Goal: Task Accomplishment & Management: Use online tool/utility

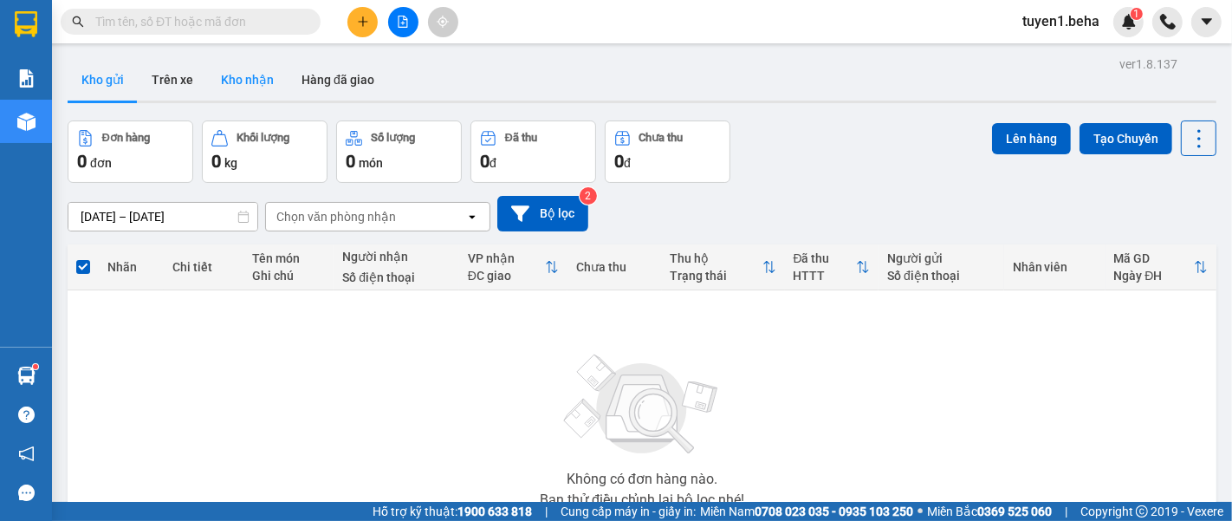
click at [242, 76] on button "Kho nhận" at bounding box center [247, 80] width 81 height 42
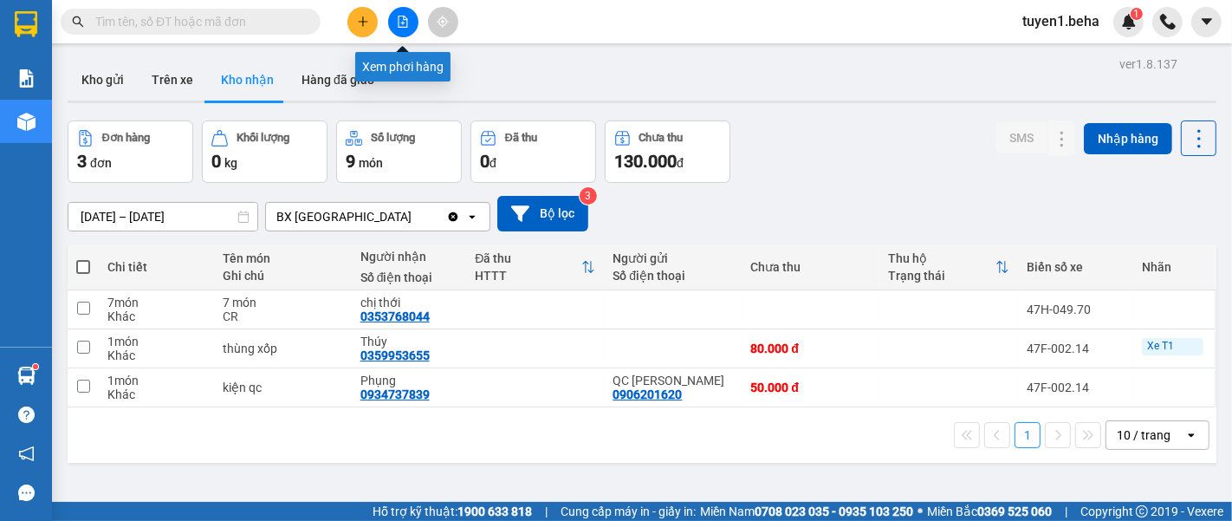
click at [412, 26] on button at bounding box center [403, 22] width 30 height 30
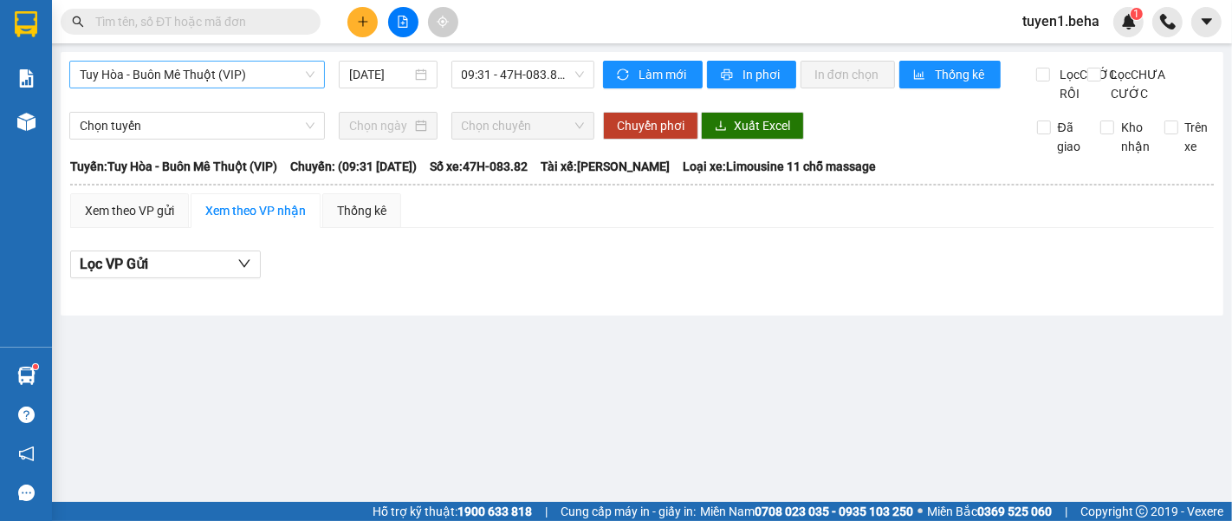
click at [244, 83] on span "Tuy Hòa - Buôn Mê Thuột (VIP)" at bounding box center [197, 75] width 235 height 26
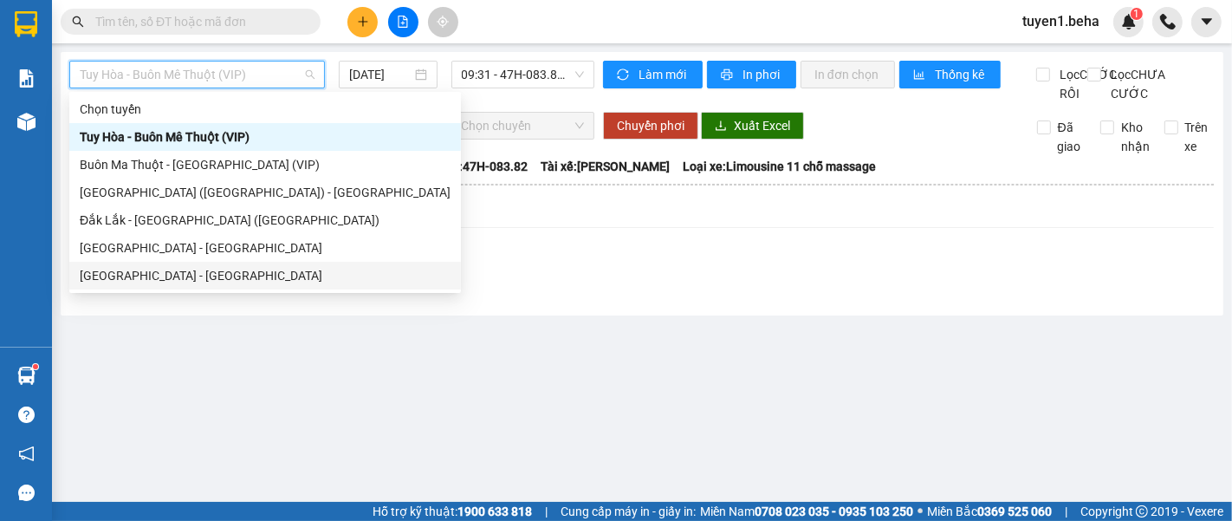
click at [155, 270] on div "[GEOGRAPHIC_DATA] - [GEOGRAPHIC_DATA]" at bounding box center [265, 275] width 371 height 19
type input "[DATE]"
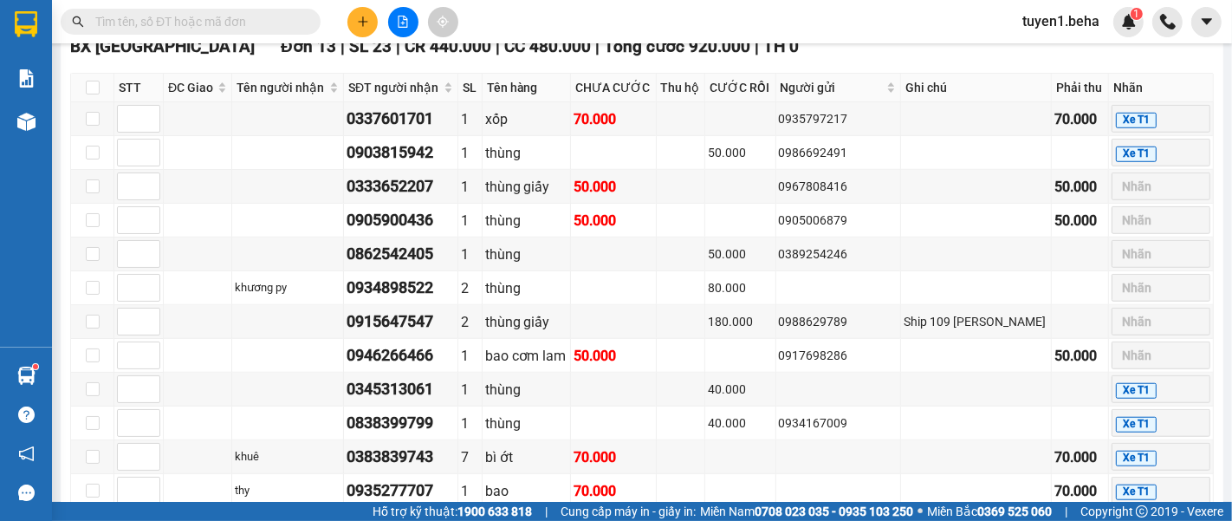
scroll to position [1059, 0]
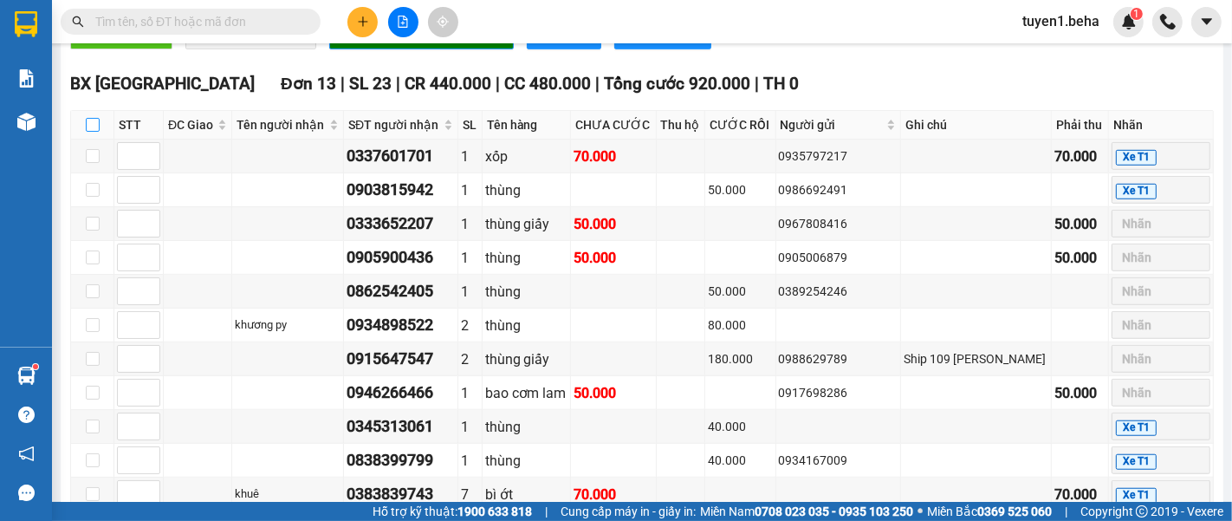
click at [87, 125] on input "checkbox" at bounding box center [93, 125] width 14 height 14
checkbox input "true"
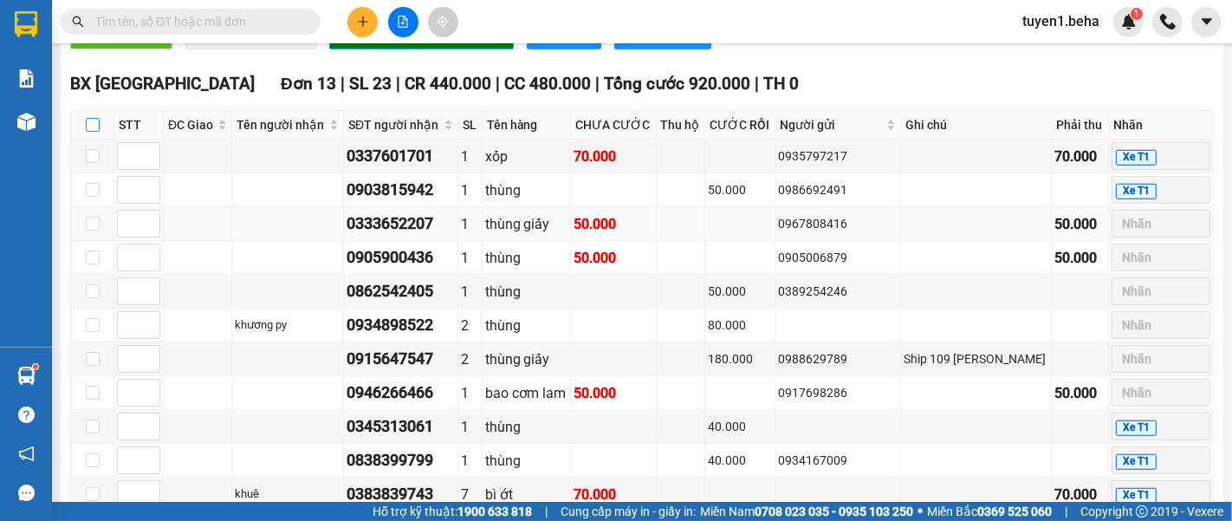
checkbox input "true"
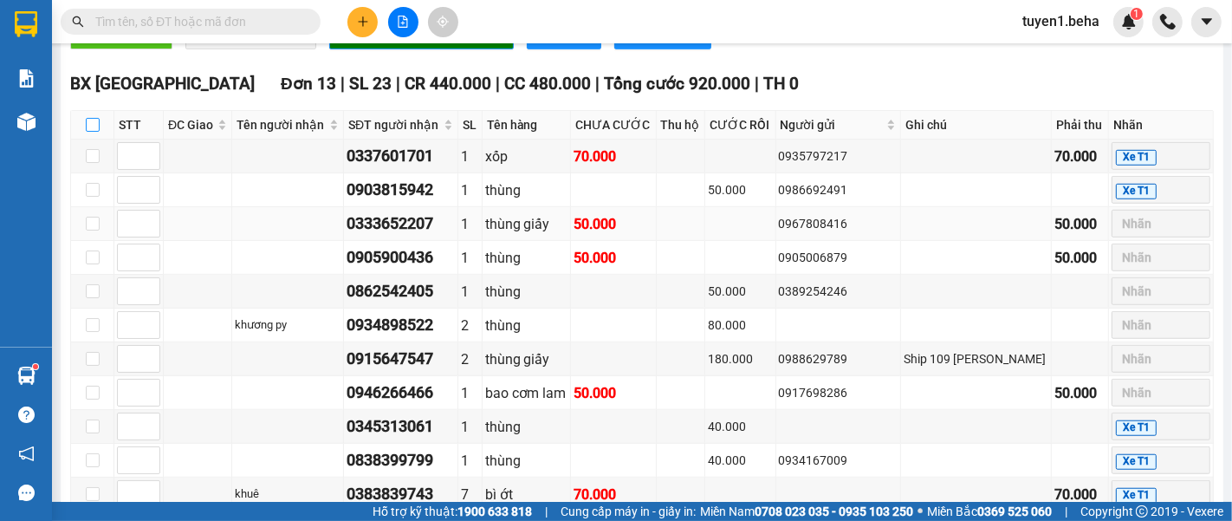
checkbox input "true"
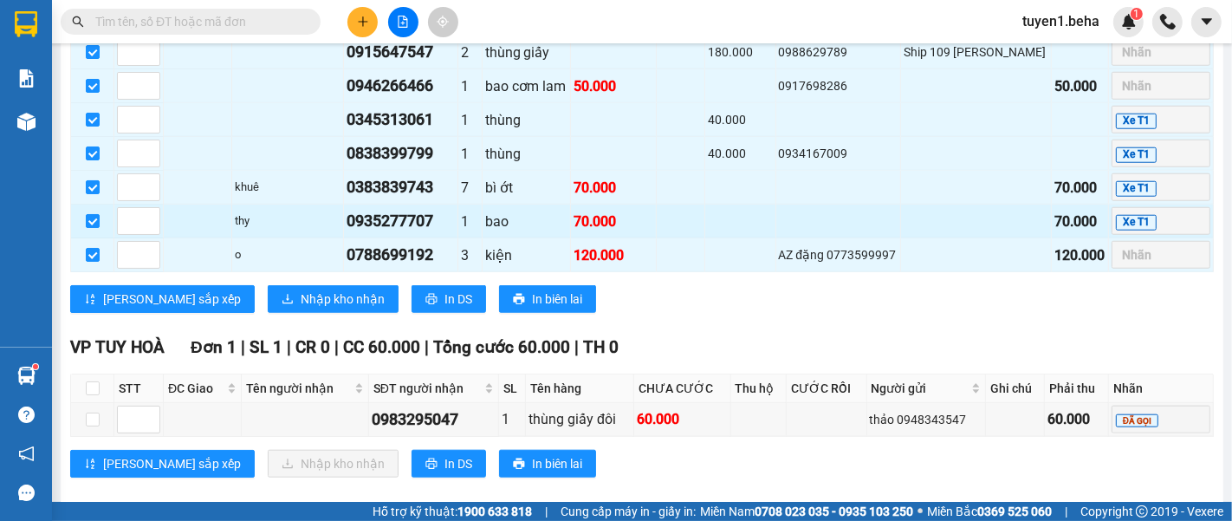
scroll to position [1382, 0]
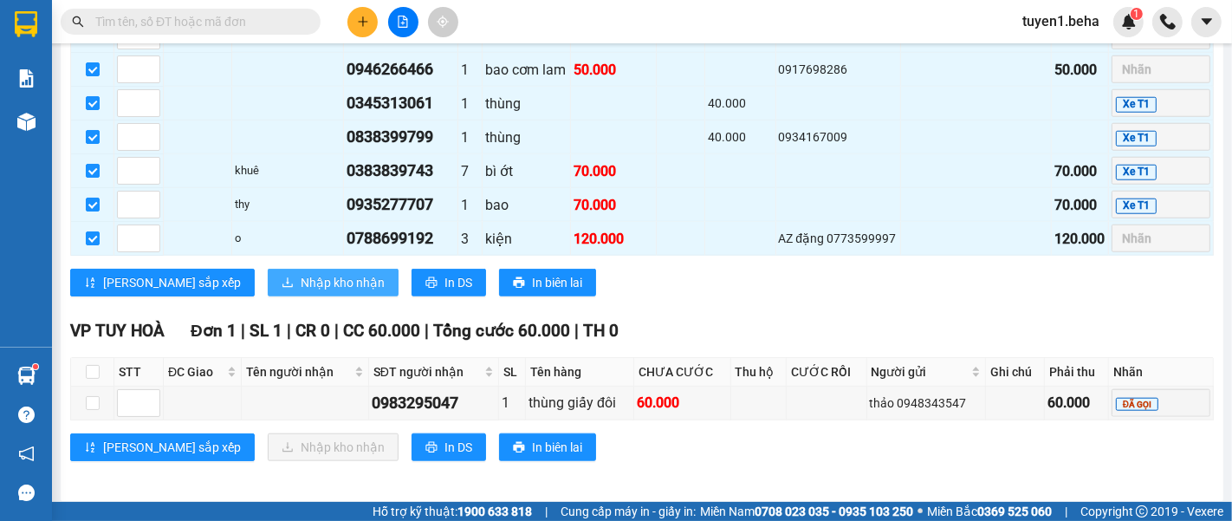
click at [301, 276] on span "Nhập kho nhận" at bounding box center [343, 282] width 84 height 19
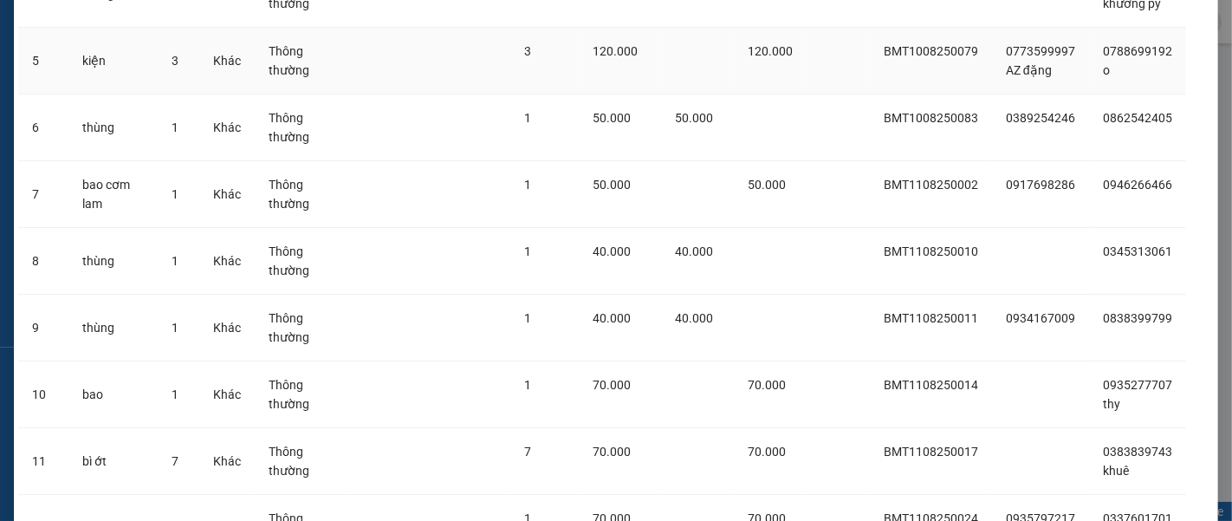
scroll to position [443, 0]
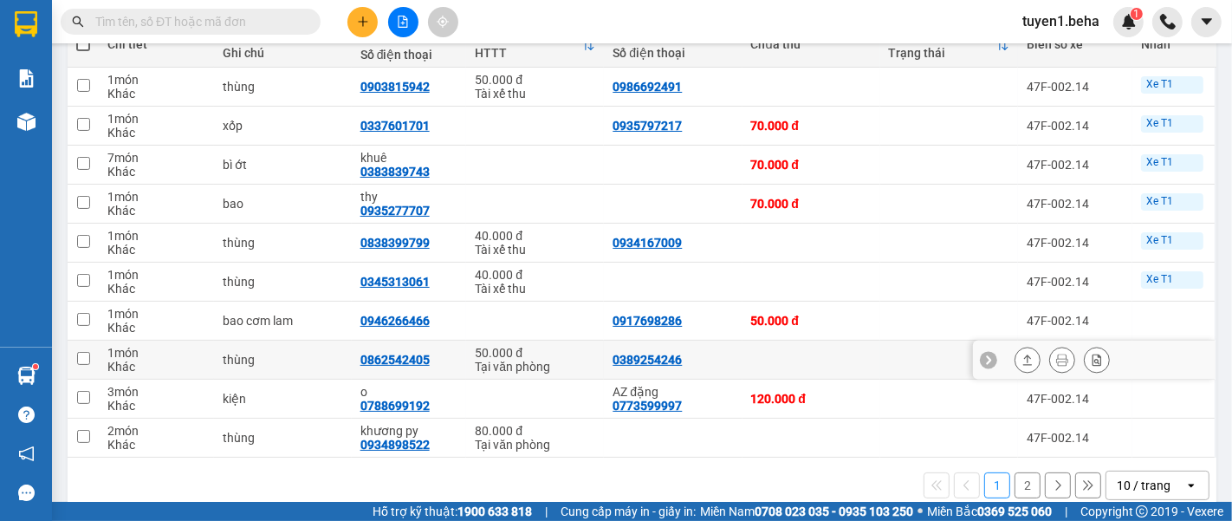
scroll to position [252, 0]
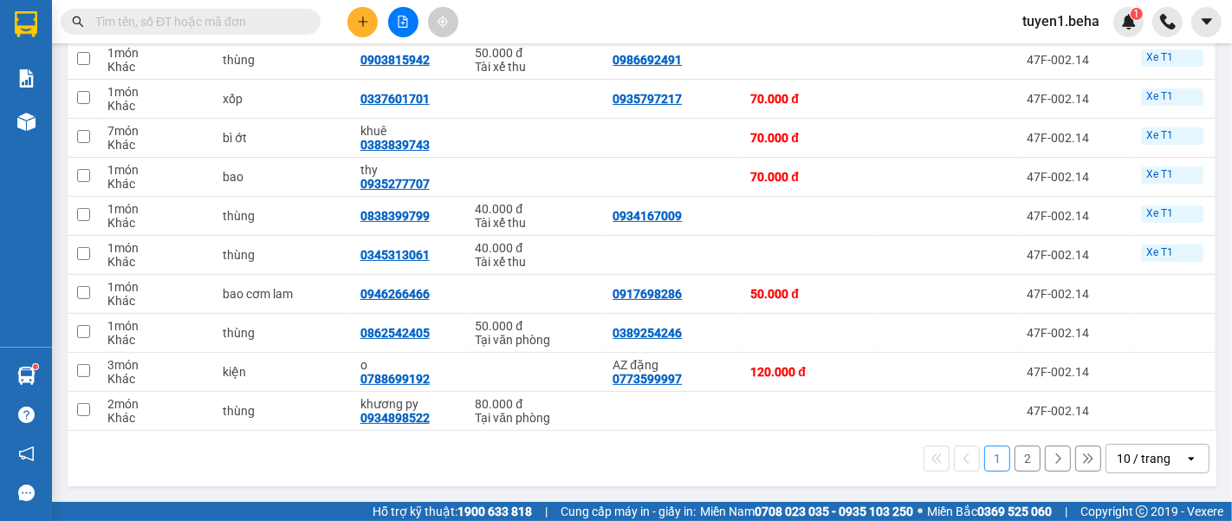
click at [1117, 463] on div "10 / trang" at bounding box center [1144, 458] width 54 height 17
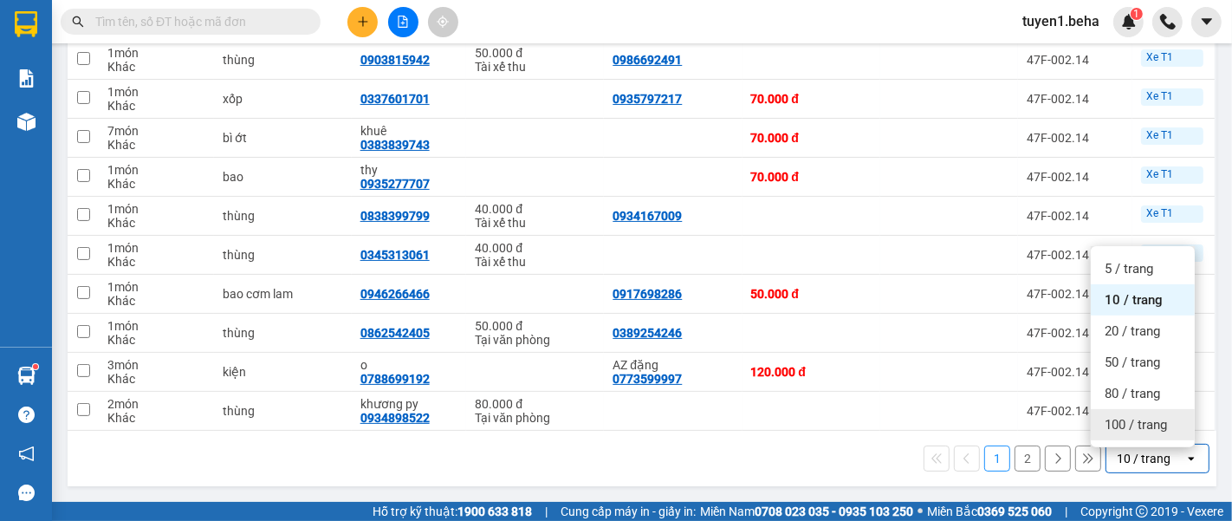
click at [1125, 419] on span "100 / trang" at bounding box center [1136, 424] width 62 height 17
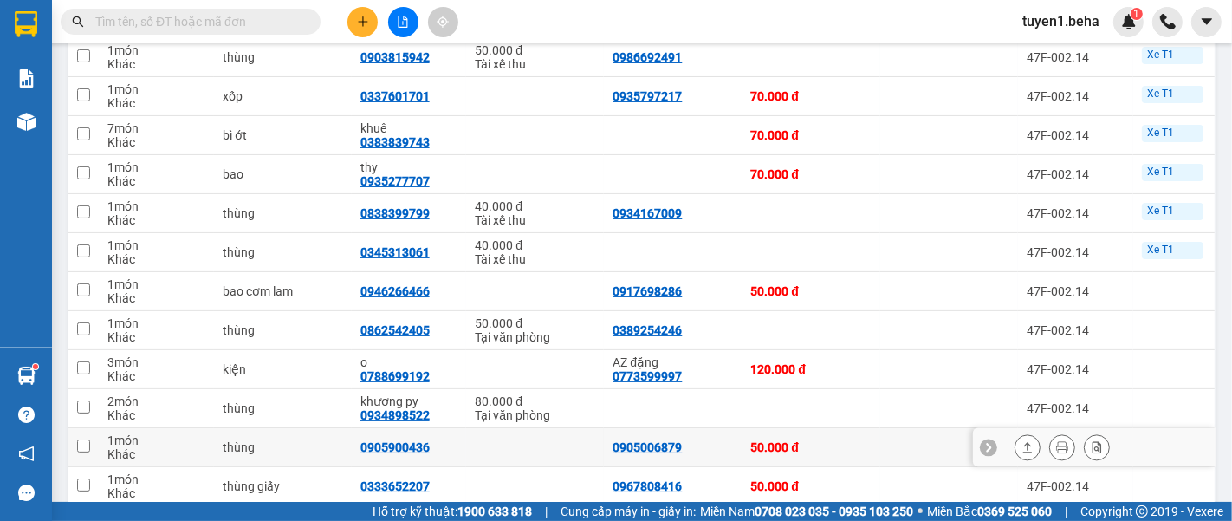
scroll to position [488, 0]
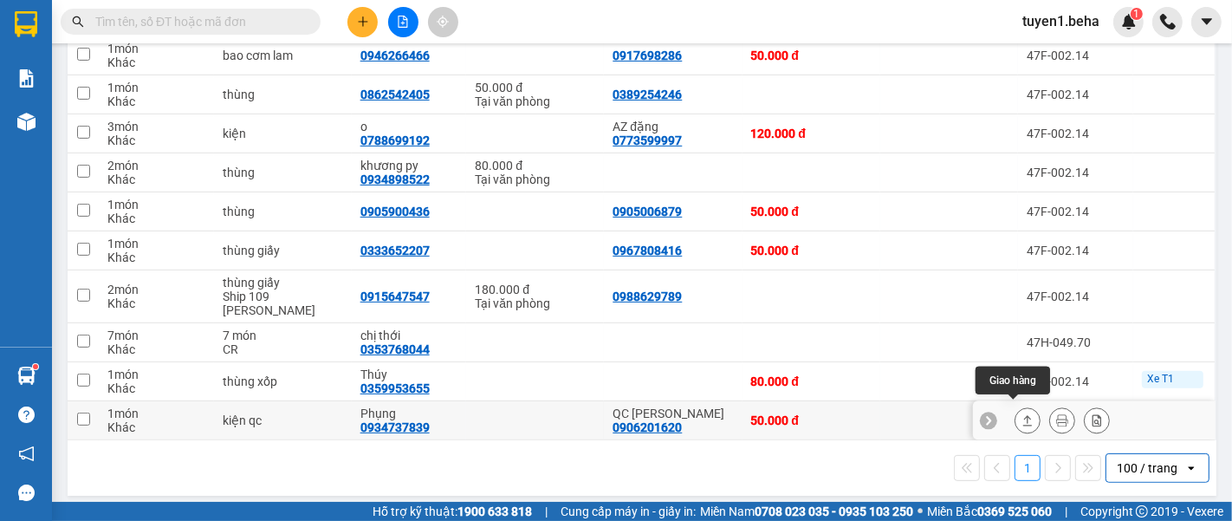
click at [1021, 414] on icon at bounding box center [1027, 420] width 12 height 12
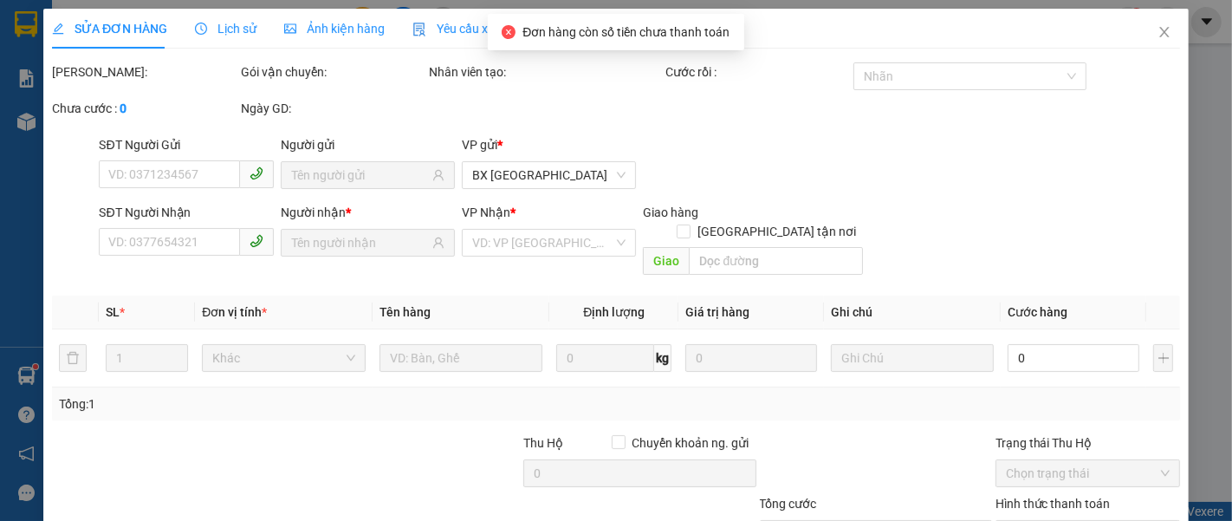
type input "0906201620"
type input "QC [PERSON_NAME]"
type input "0934737839"
type input "Phụng"
type input "50.000"
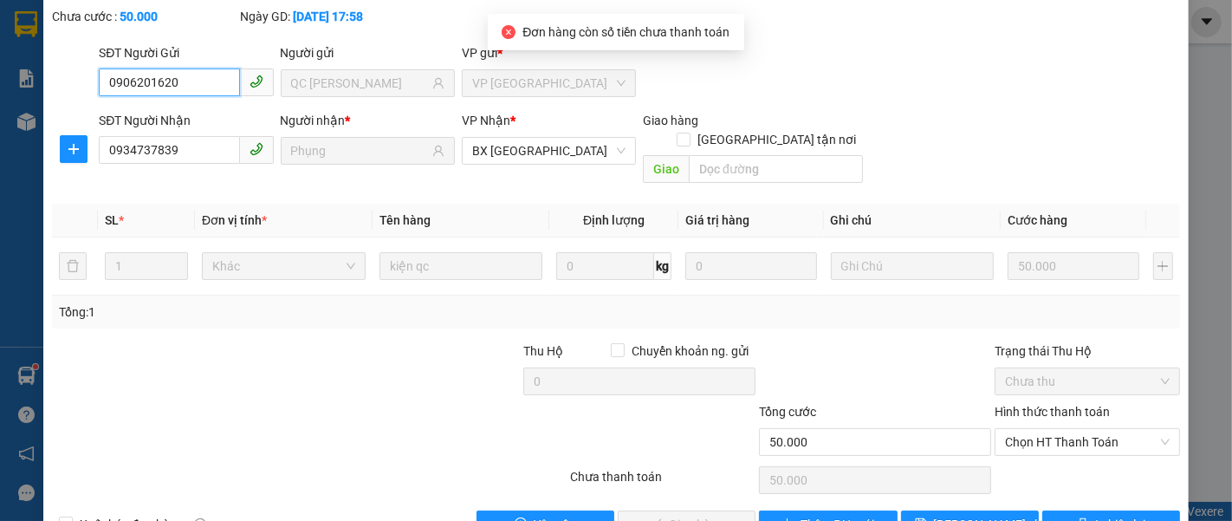
scroll to position [122, 0]
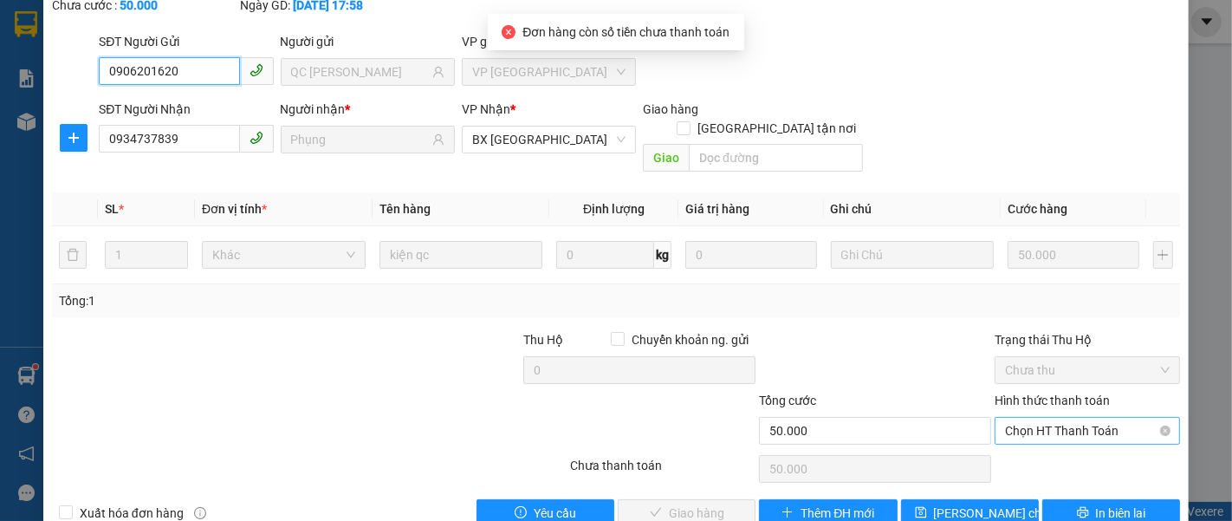
click at [1027, 418] on span "Chọn HT Thanh Toán" at bounding box center [1087, 431] width 165 height 26
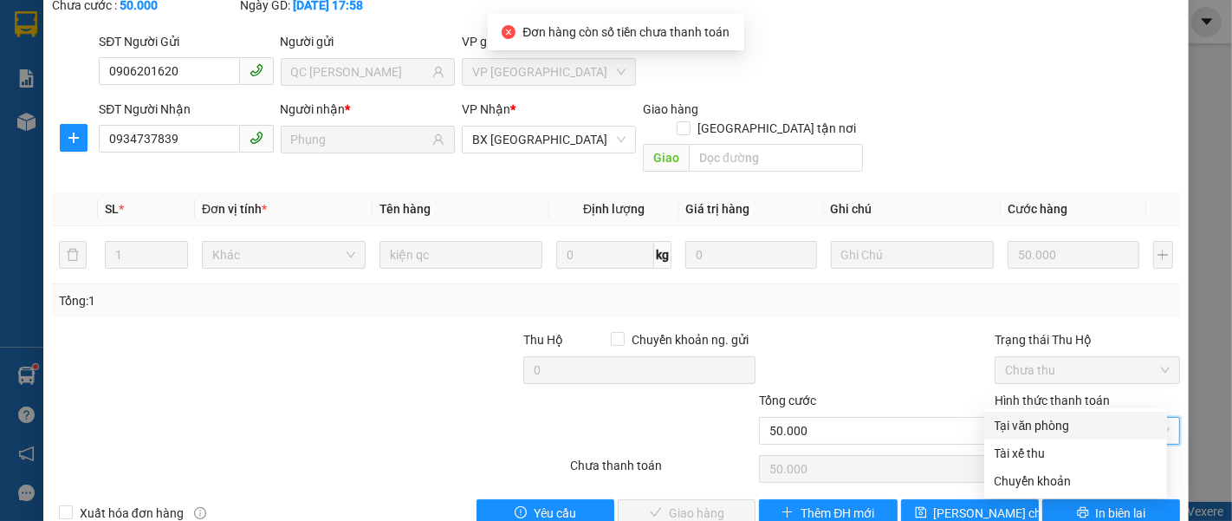
drag, startPoint x: 1005, startPoint y: 424, endPoint x: 878, endPoint y: 410, distance: 127.2
click at [1005, 422] on div "Tại văn phòng" at bounding box center [1076, 425] width 162 height 19
type input "0"
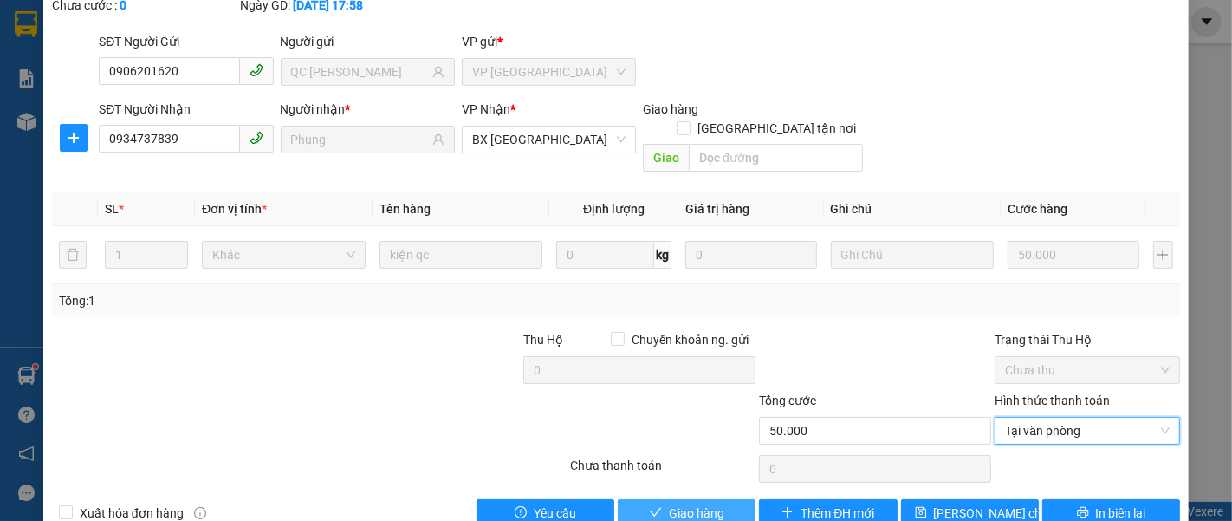
click at [713, 503] on span "Giao hàng" at bounding box center [696, 512] width 55 height 19
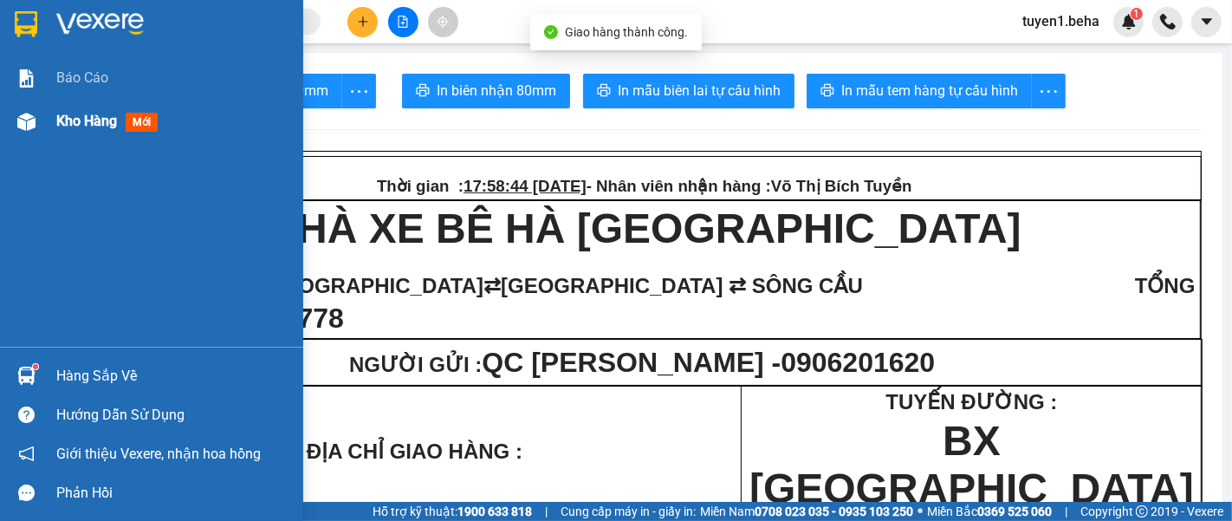
click at [72, 120] on span "Kho hàng" at bounding box center [86, 121] width 61 height 16
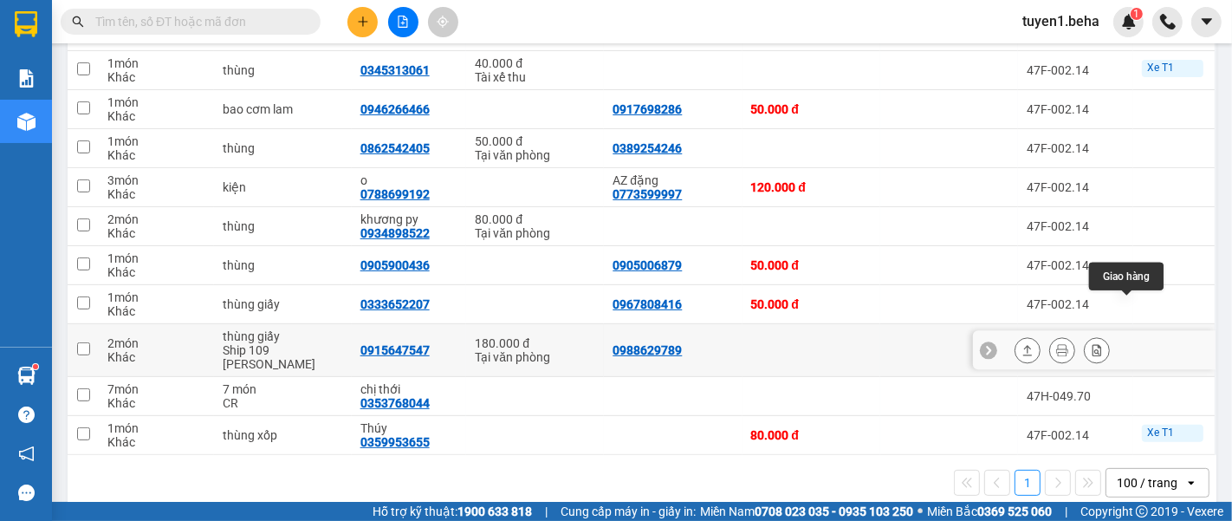
scroll to position [449, 0]
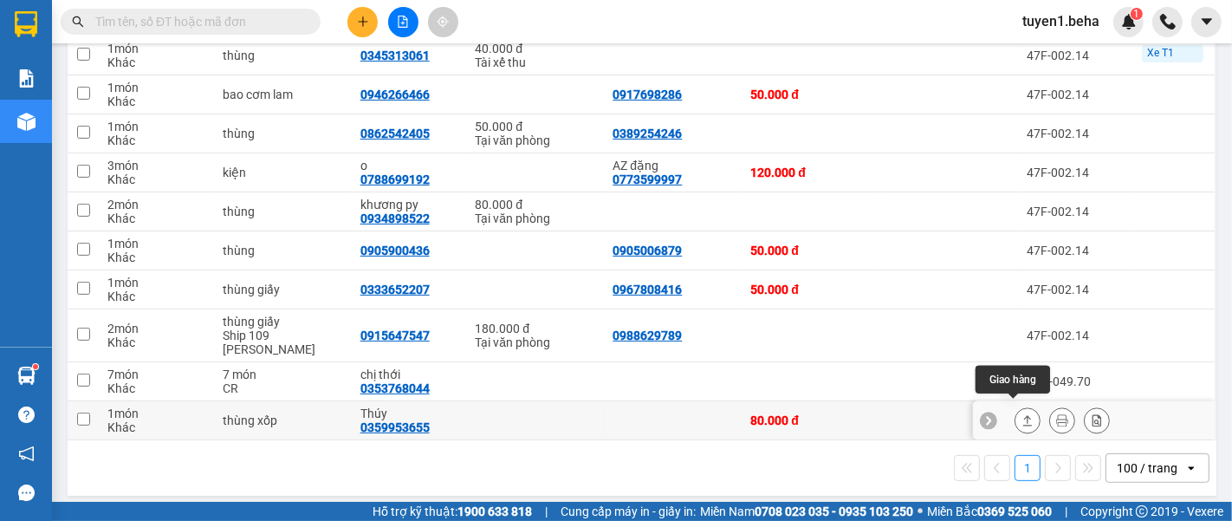
click at [1021, 414] on icon at bounding box center [1027, 420] width 12 height 12
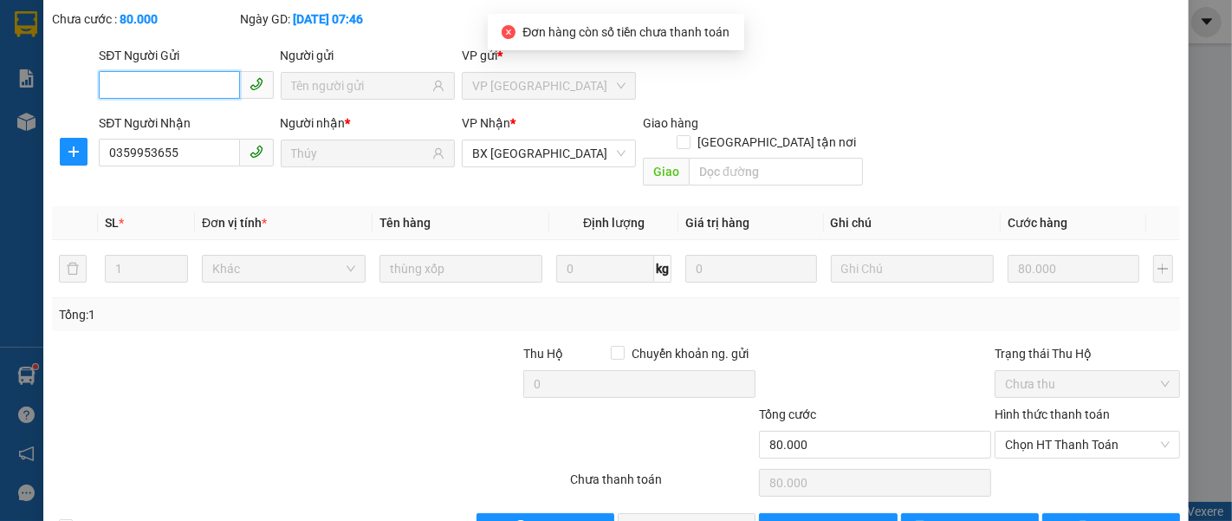
scroll to position [122, 0]
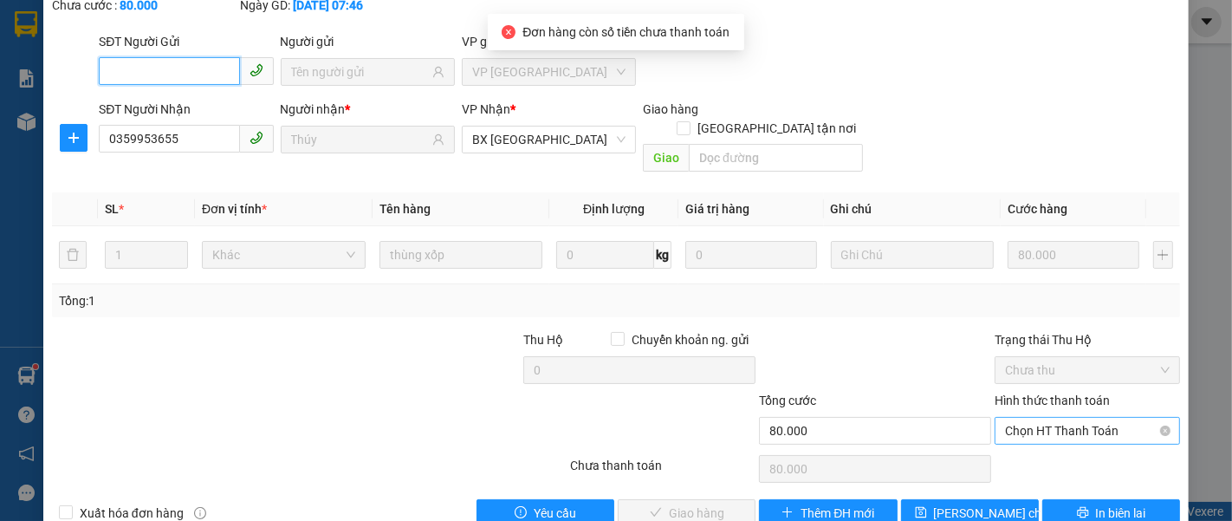
click at [1041, 418] on span "Chọn HT Thanh Toán" at bounding box center [1087, 431] width 165 height 26
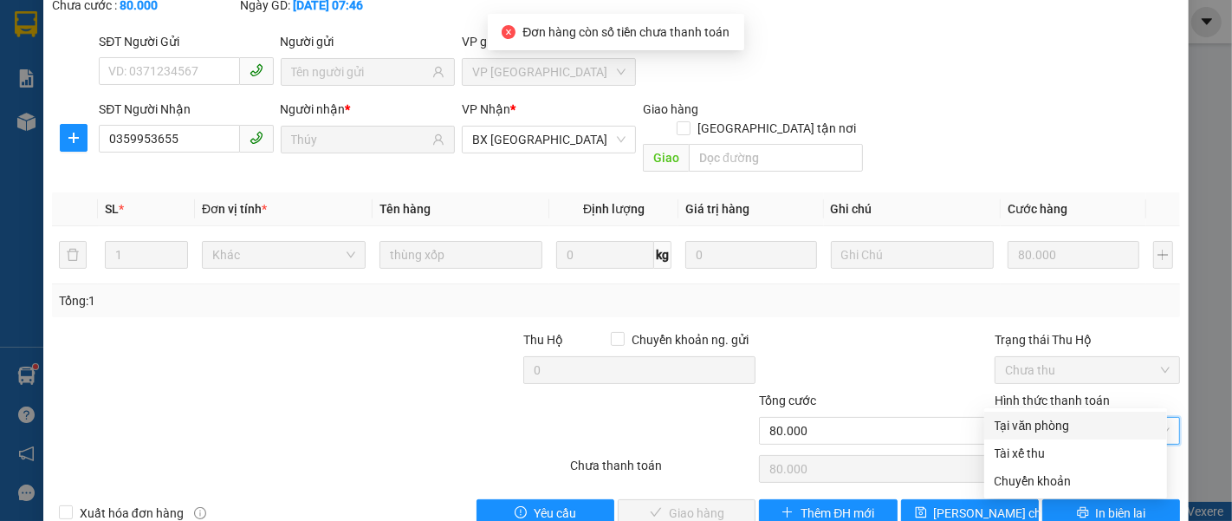
click at [1027, 413] on div "Tại văn phòng" at bounding box center [1075, 426] width 183 height 28
type input "0"
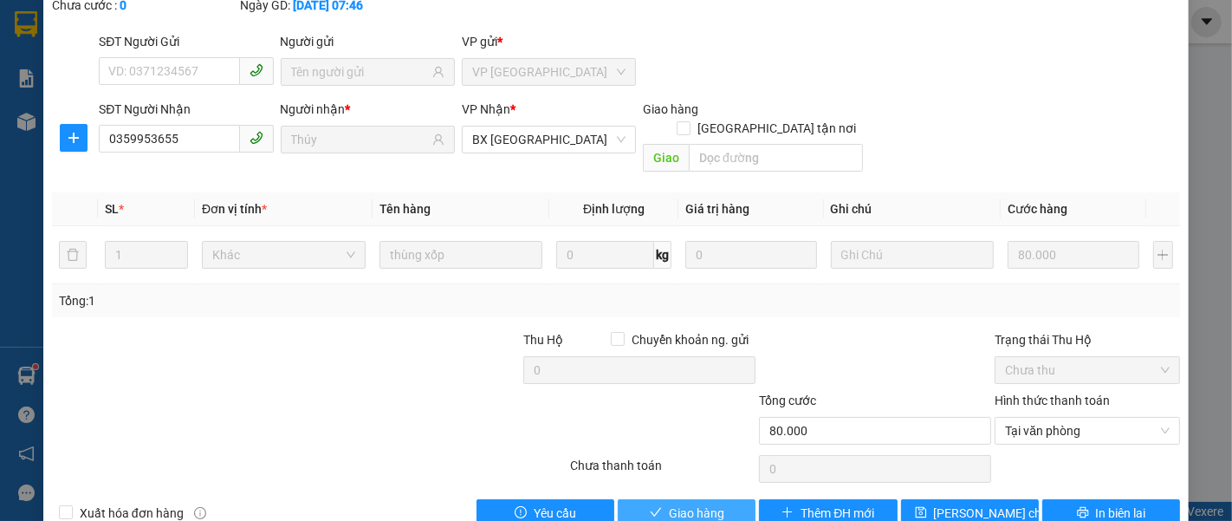
drag, startPoint x: 716, startPoint y: 463, endPoint x: 711, endPoint y: 448, distance: 16.2
click at [715, 499] on button "Giao hàng" at bounding box center [687, 513] width 138 height 28
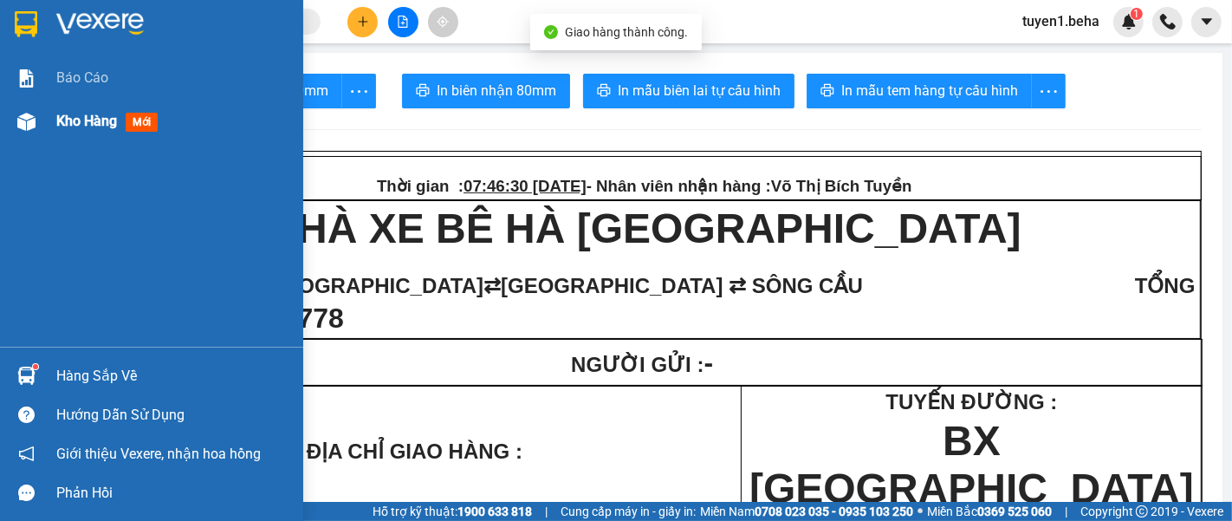
click at [81, 130] on div "Kho hàng mới" at bounding box center [110, 121] width 108 height 22
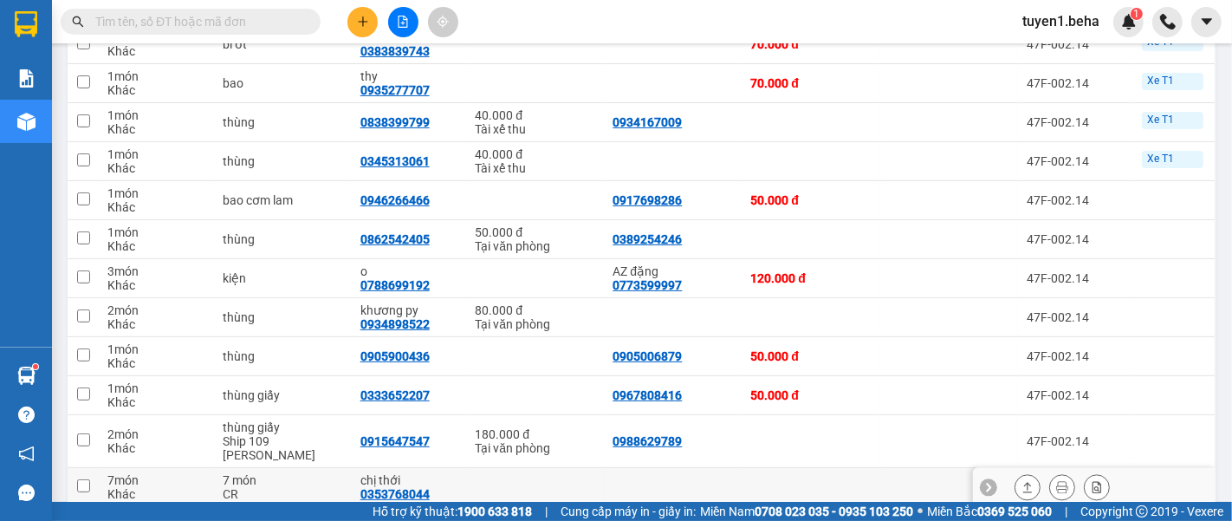
scroll to position [314, 0]
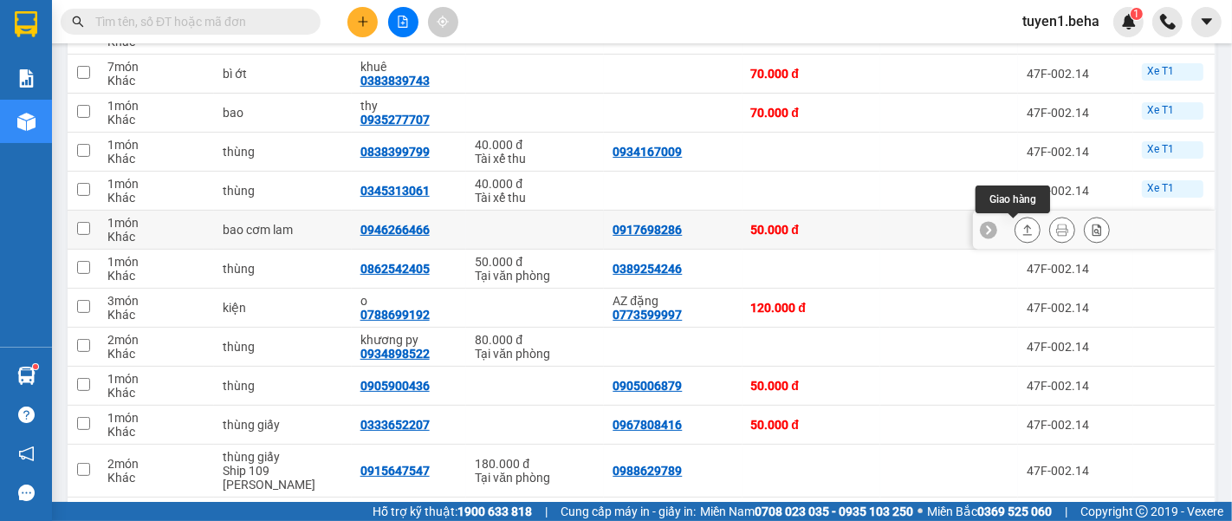
click at [1021, 233] on button at bounding box center [1027, 230] width 24 height 30
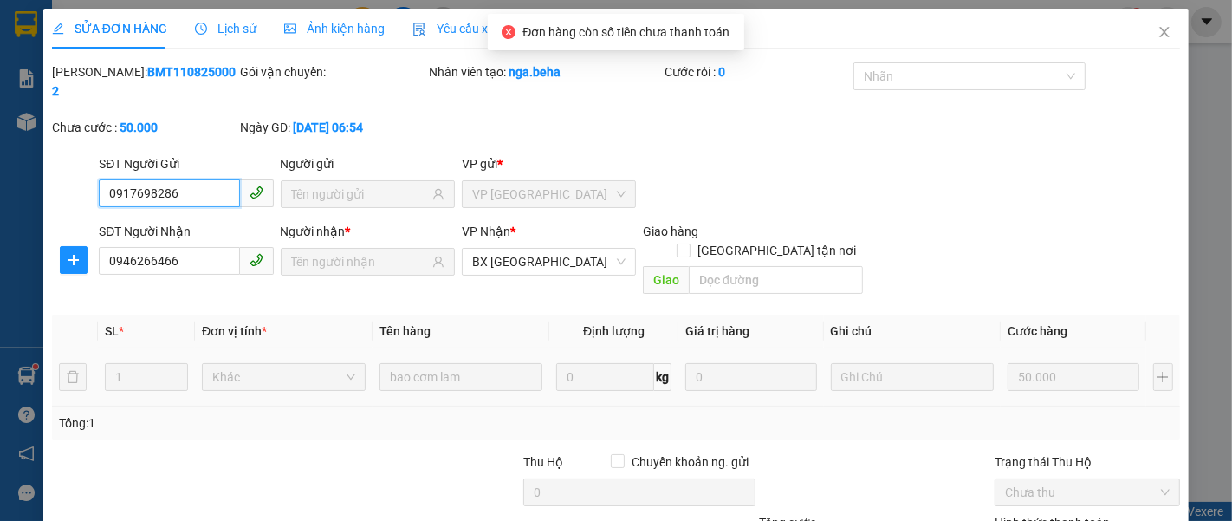
scroll to position [122, 0]
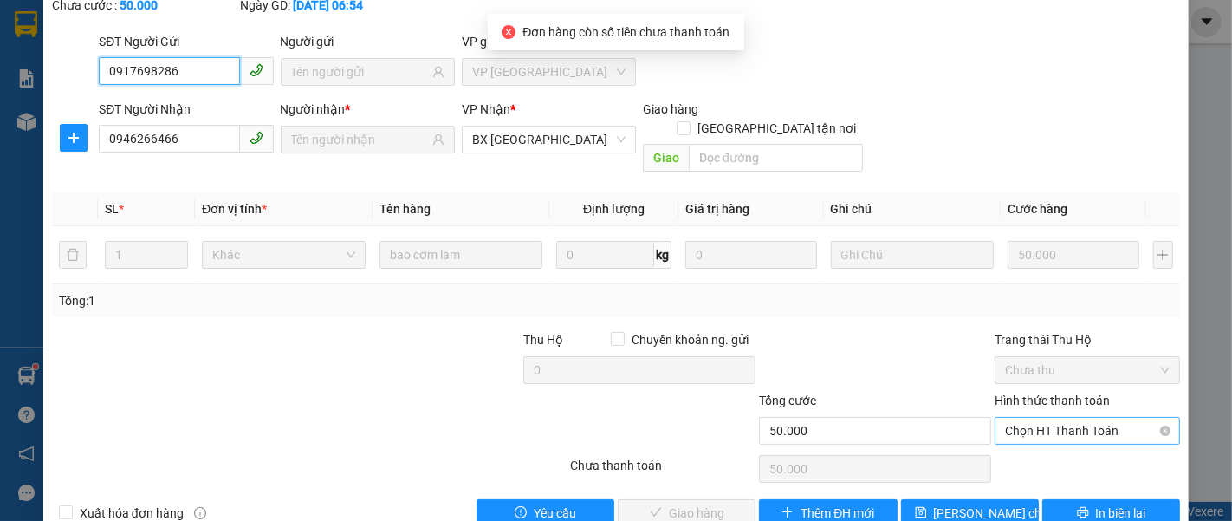
click at [1005, 418] on span "Chọn HT Thanh Toán" at bounding box center [1087, 431] width 165 height 26
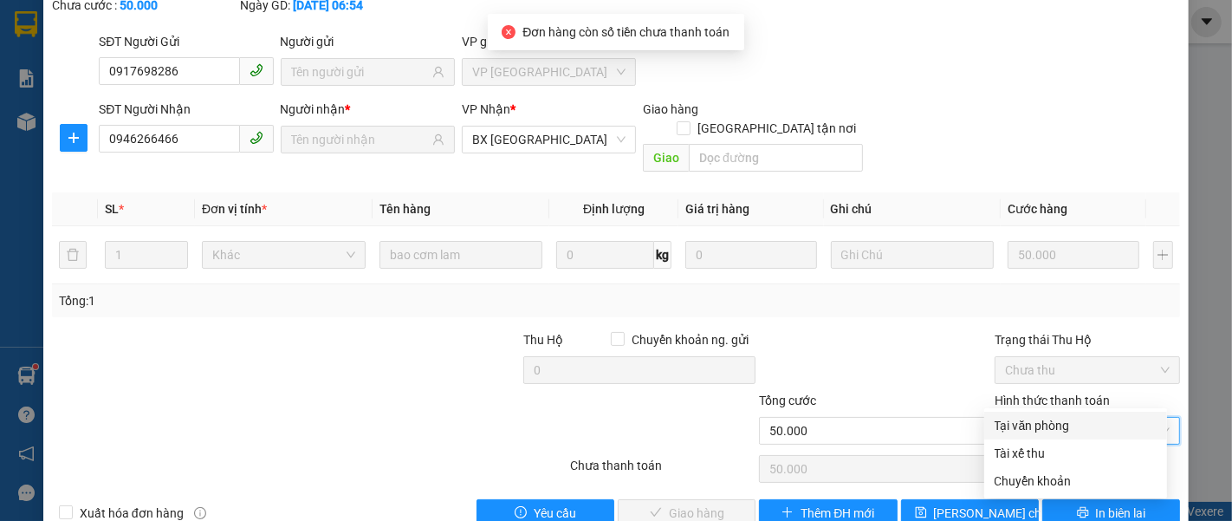
click at [1029, 431] on div "Tại văn phòng" at bounding box center [1076, 425] width 162 height 19
type input "0"
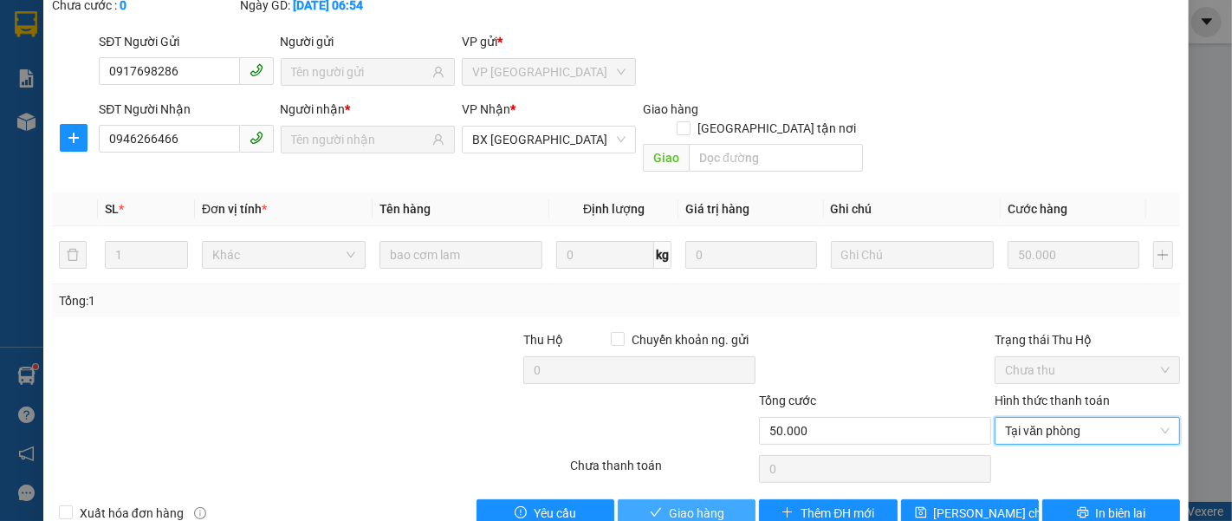
drag, startPoint x: 684, startPoint y: 469, endPoint x: 676, endPoint y: 457, distance: 14.9
click at [683, 503] on span "Giao hàng" at bounding box center [696, 512] width 55 height 19
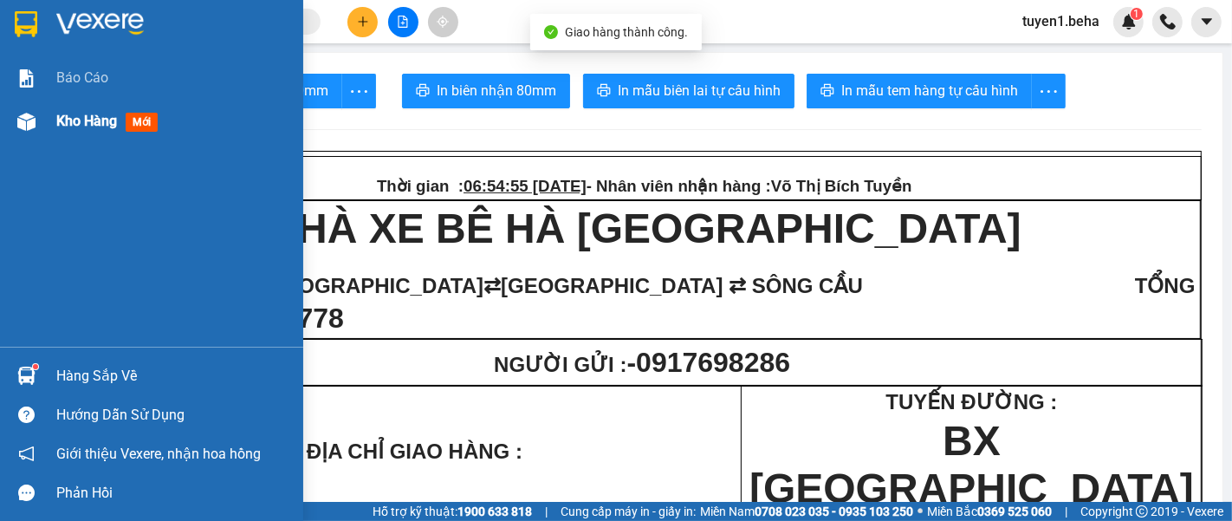
click at [93, 129] on span "Kho hàng" at bounding box center [86, 121] width 61 height 16
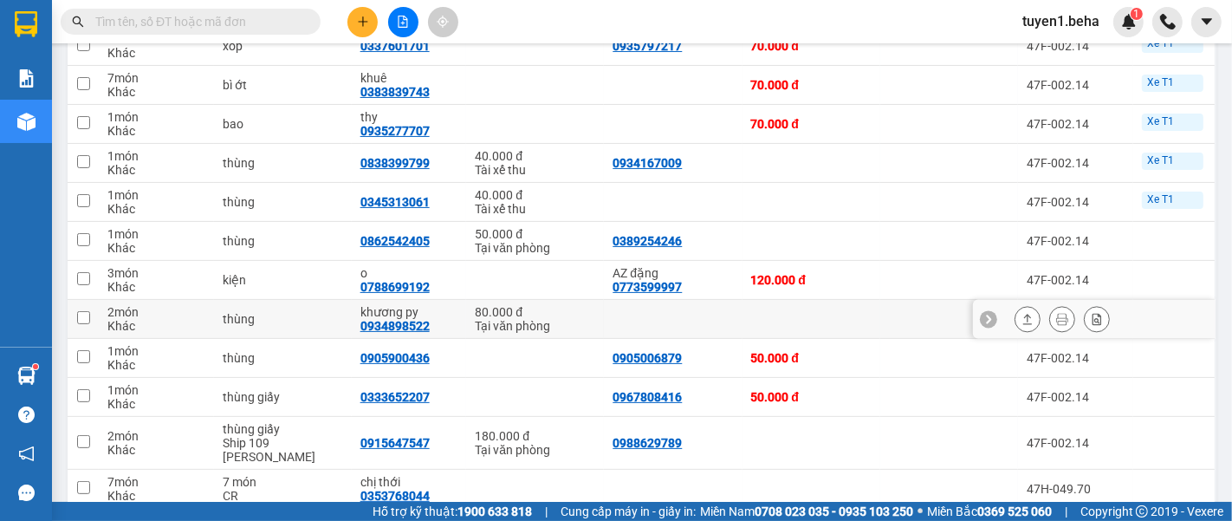
scroll to position [274, 0]
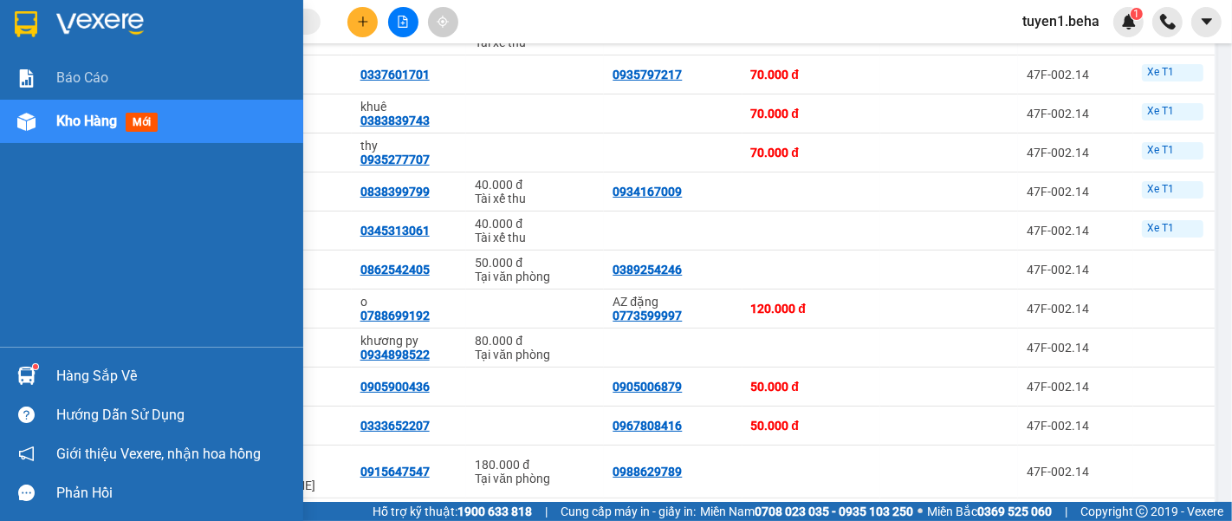
click at [53, 196] on div "Báo cáo Kho hàng mới" at bounding box center [151, 201] width 303 height 290
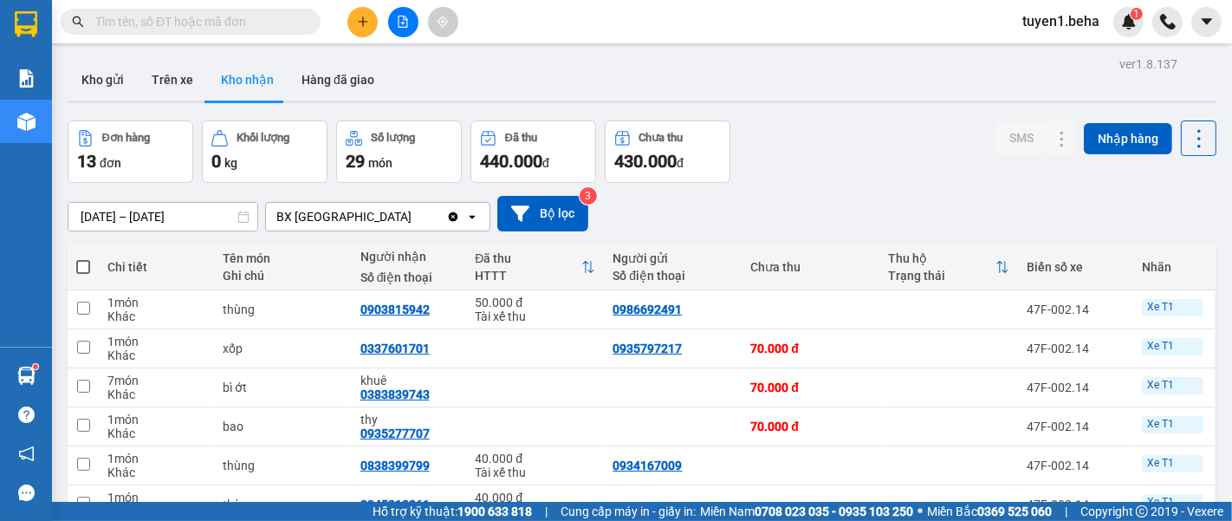
scroll to position [96, 0]
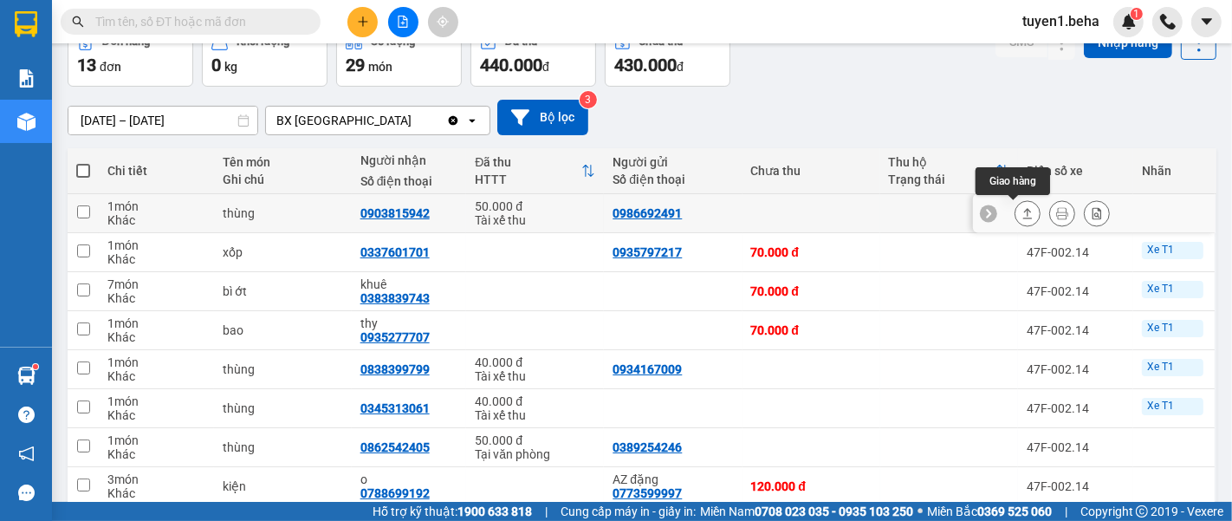
click at [1021, 212] on icon at bounding box center [1027, 213] width 12 height 12
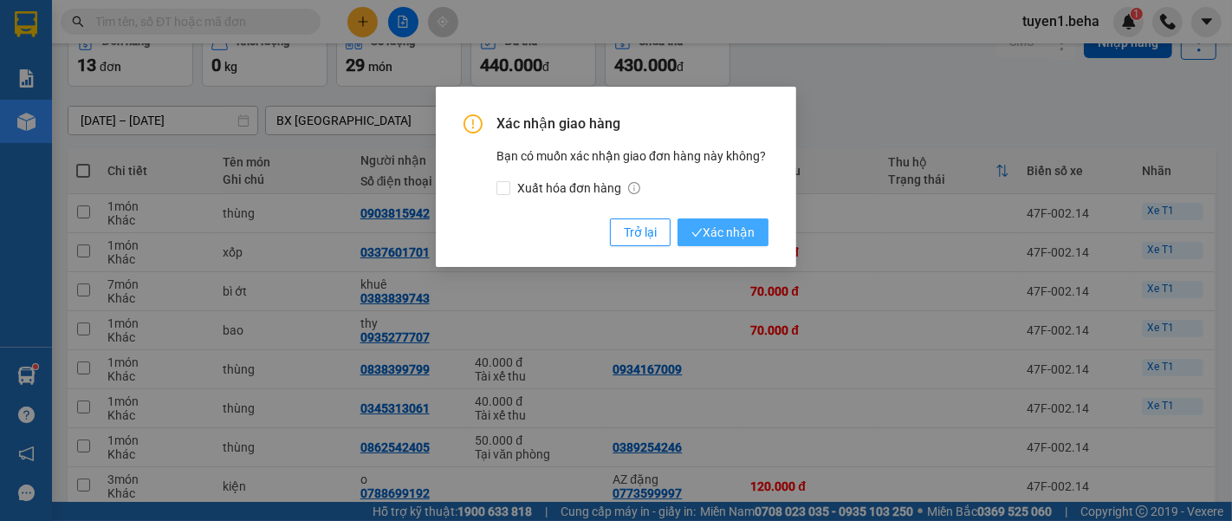
click at [739, 237] on span "Xác nhận" at bounding box center [722, 232] width 63 height 19
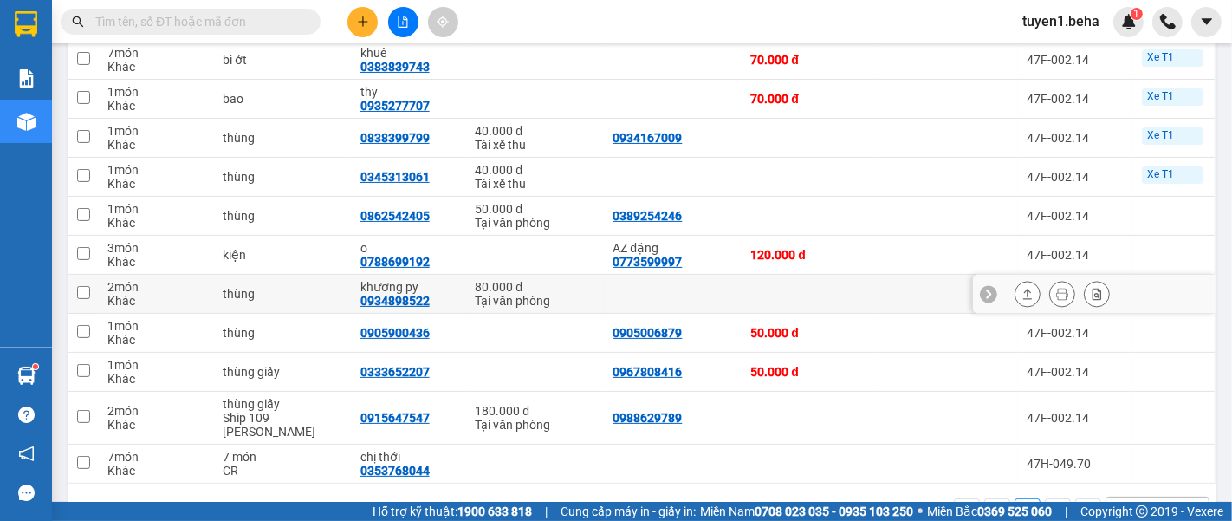
scroll to position [331, 0]
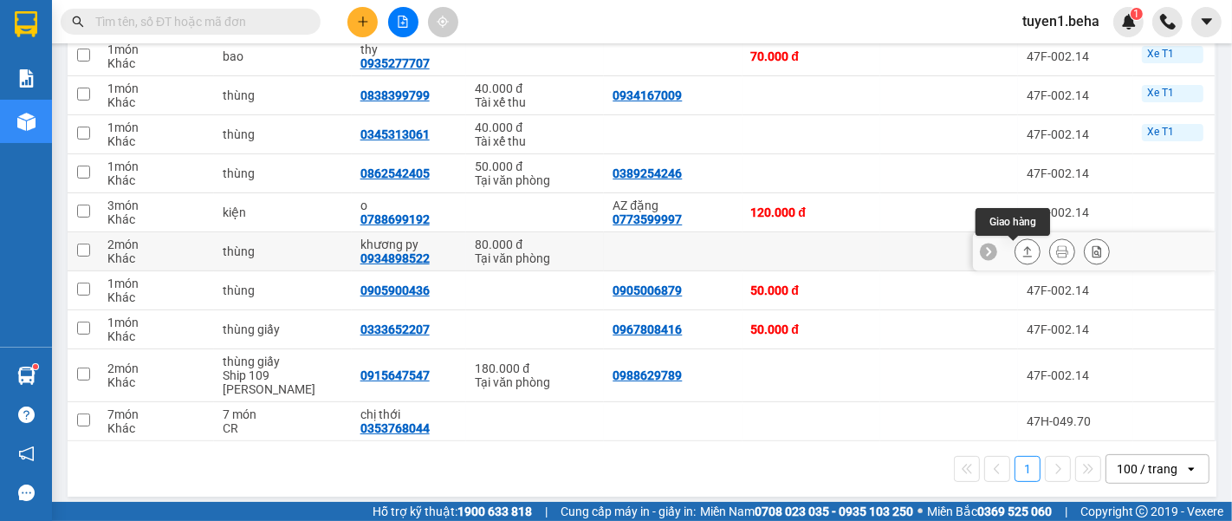
click at [1021, 256] on icon at bounding box center [1027, 251] width 12 height 12
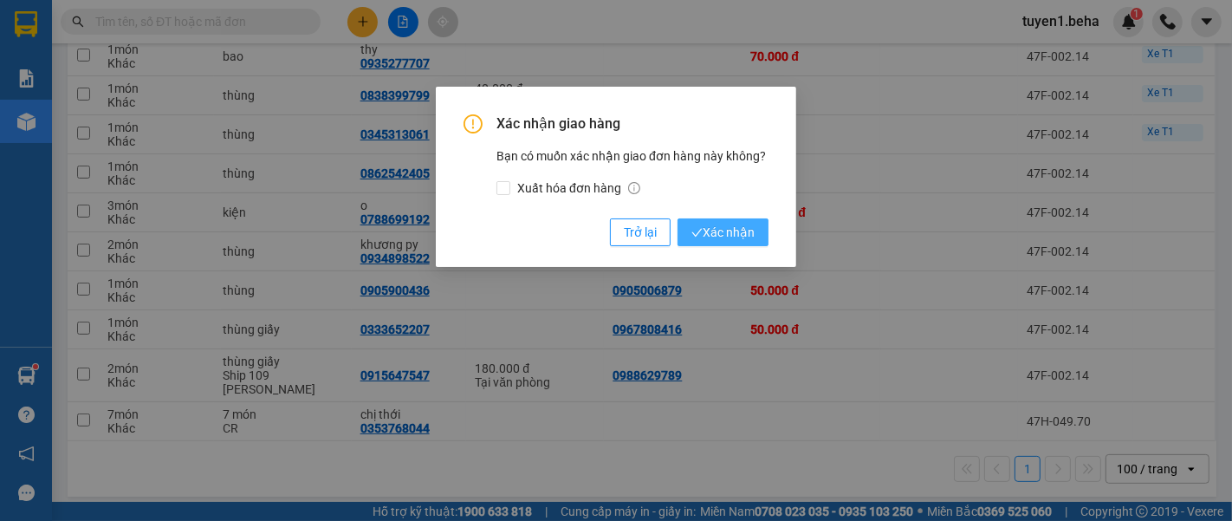
click at [724, 230] on span "Xác nhận" at bounding box center [722, 232] width 63 height 19
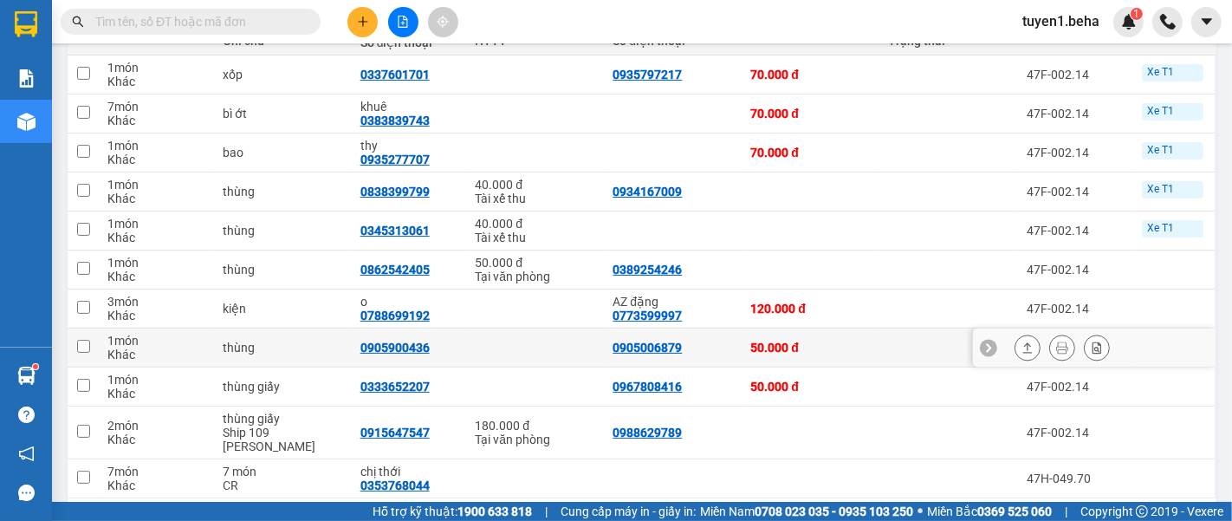
scroll to position [195, 0]
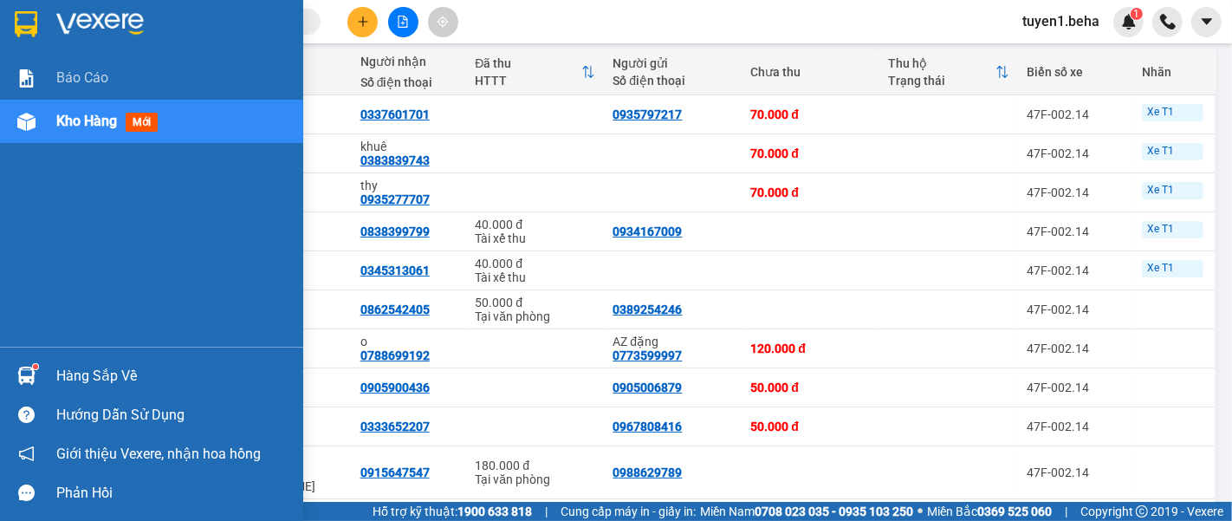
click at [67, 229] on div "Báo cáo Kho hàng mới" at bounding box center [151, 201] width 303 height 290
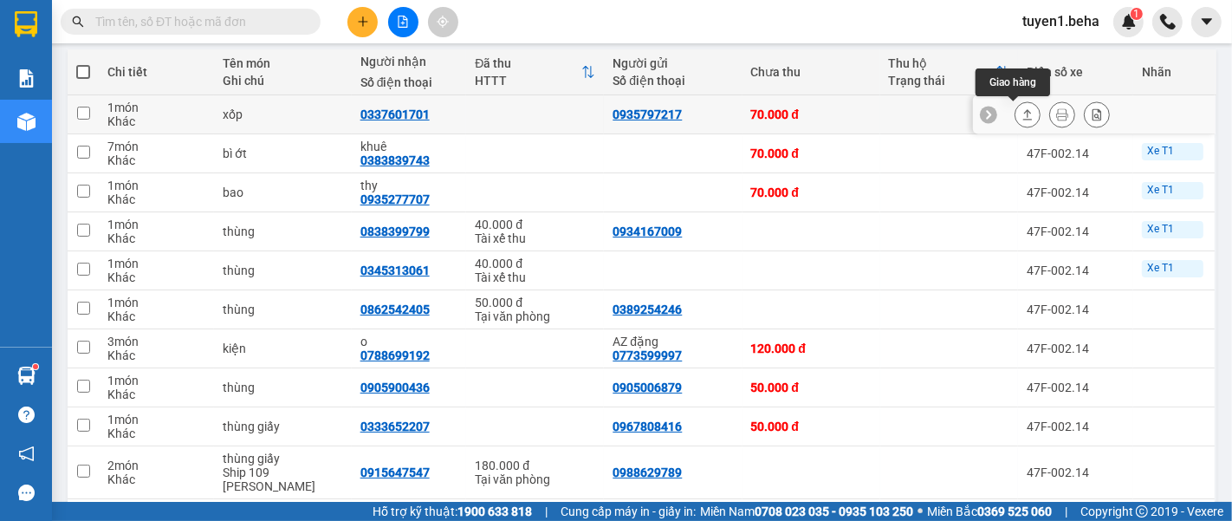
click at [1021, 113] on button at bounding box center [1027, 115] width 24 height 30
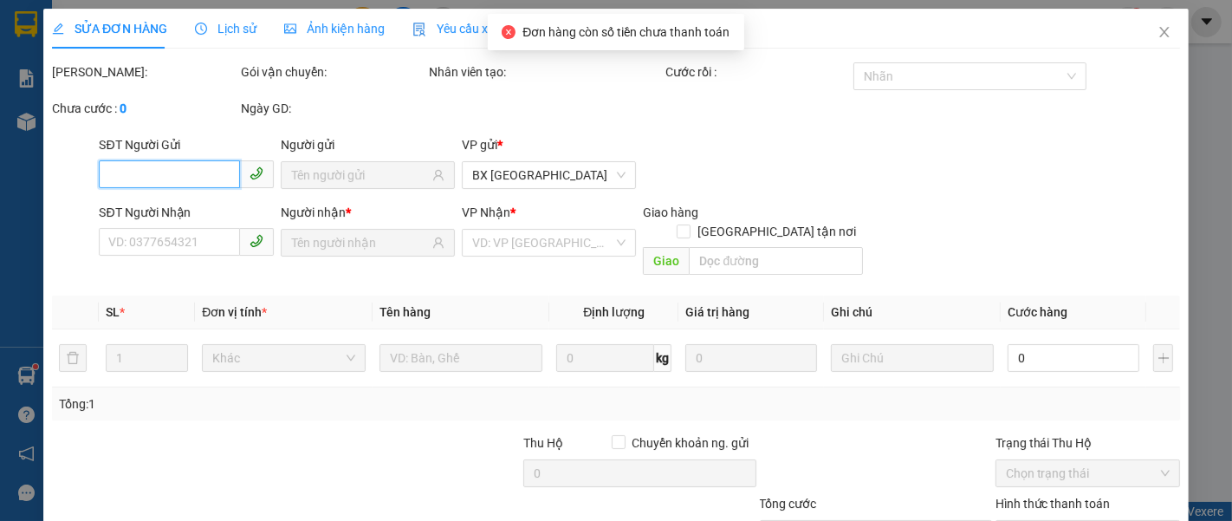
type input "0935797217"
type input "0337601701"
type input "70.000"
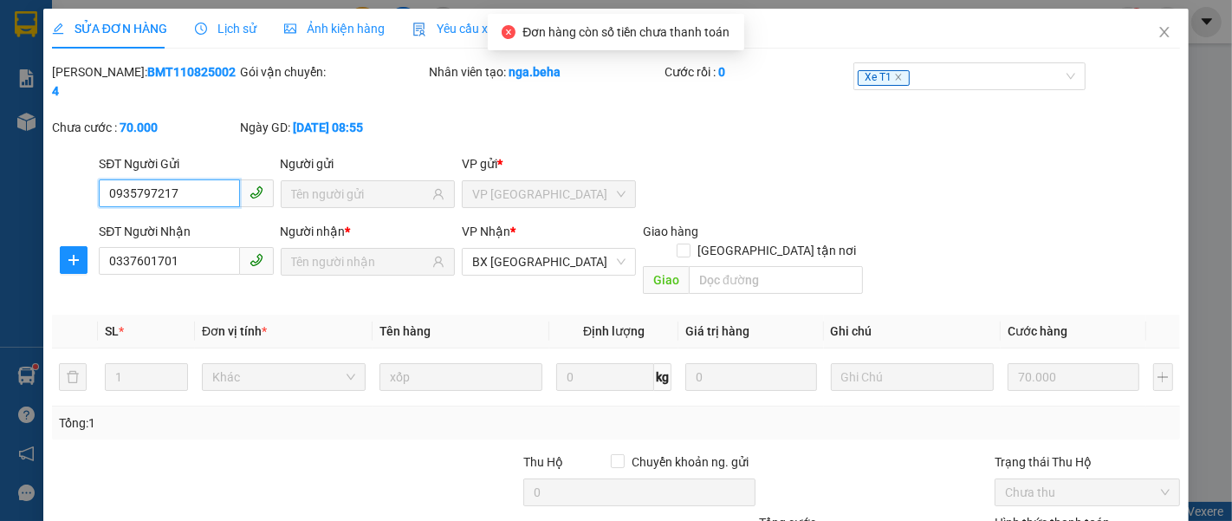
scroll to position [122, 0]
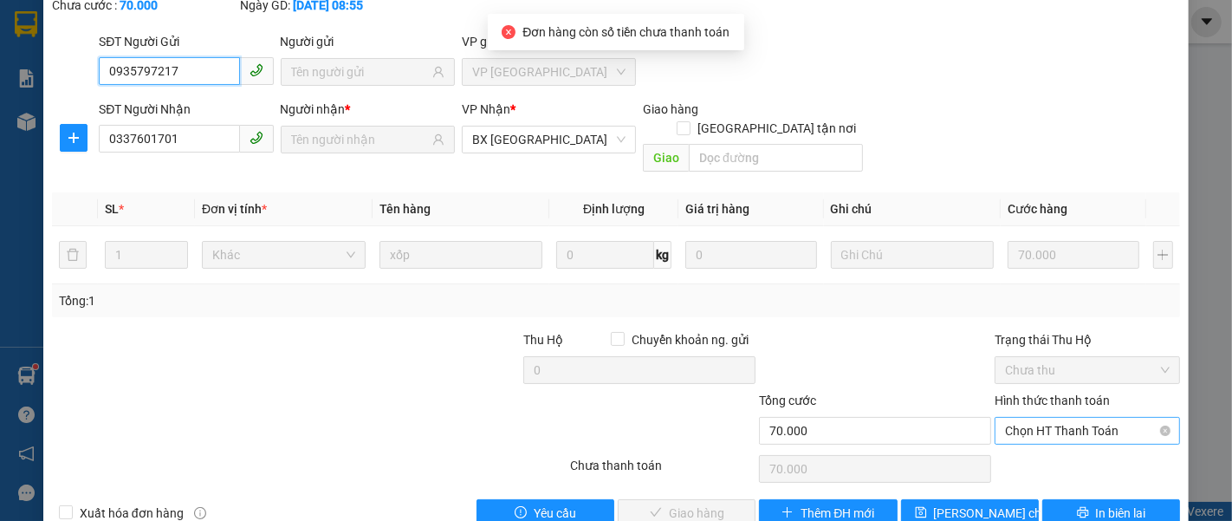
click at [1040, 418] on span "Chọn HT Thanh Toán" at bounding box center [1087, 431] width 165 height 26
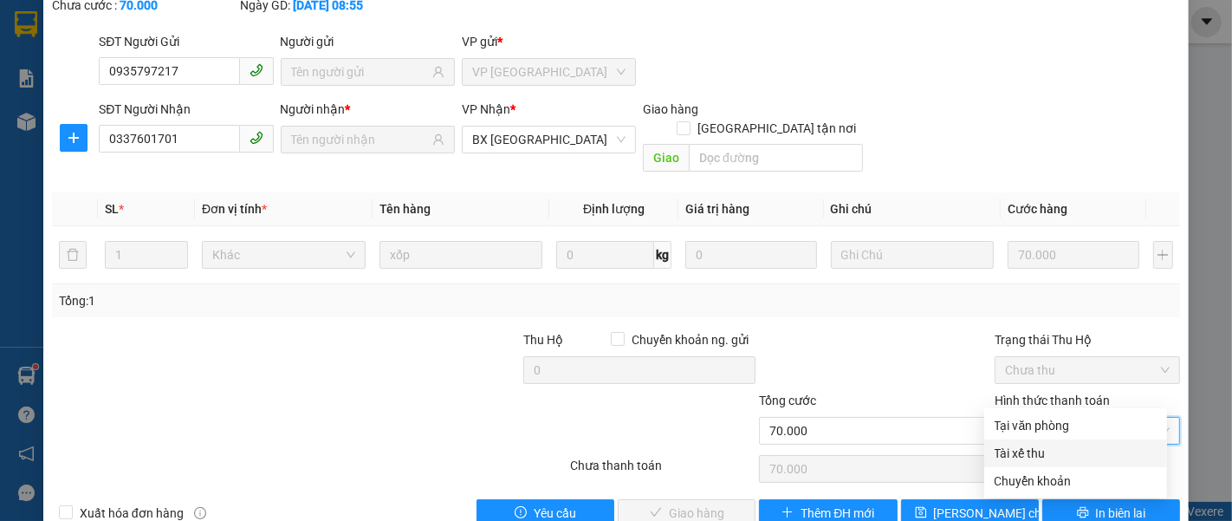
click at [1034, 449] on div "Tài xế thu" at bounding box center [1076, 453] width 162 height 19
type input "0"
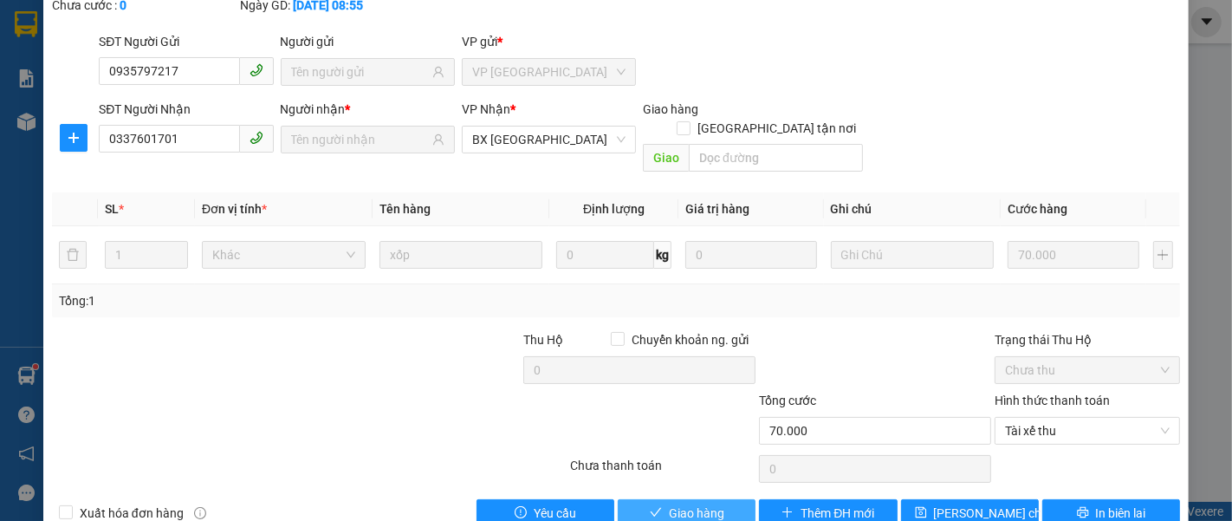
click at [704, 503] on span "Giao hàng" at bounding box center [696, 512] width 55 height 19
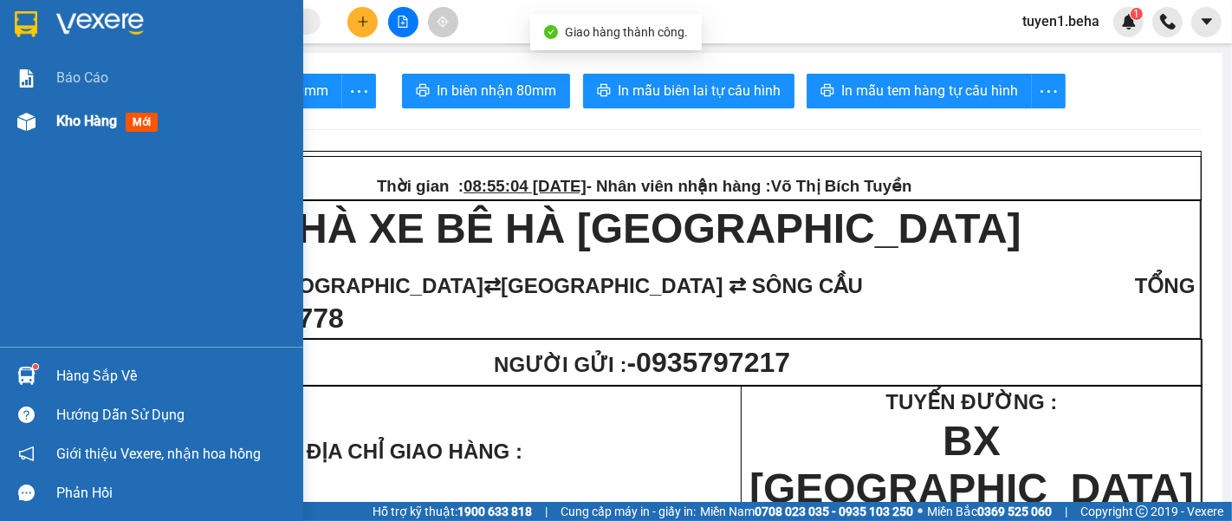
click at [77, 107] on div "Kho hàng mới" at bounding box center [173, 121] width 234 height 43
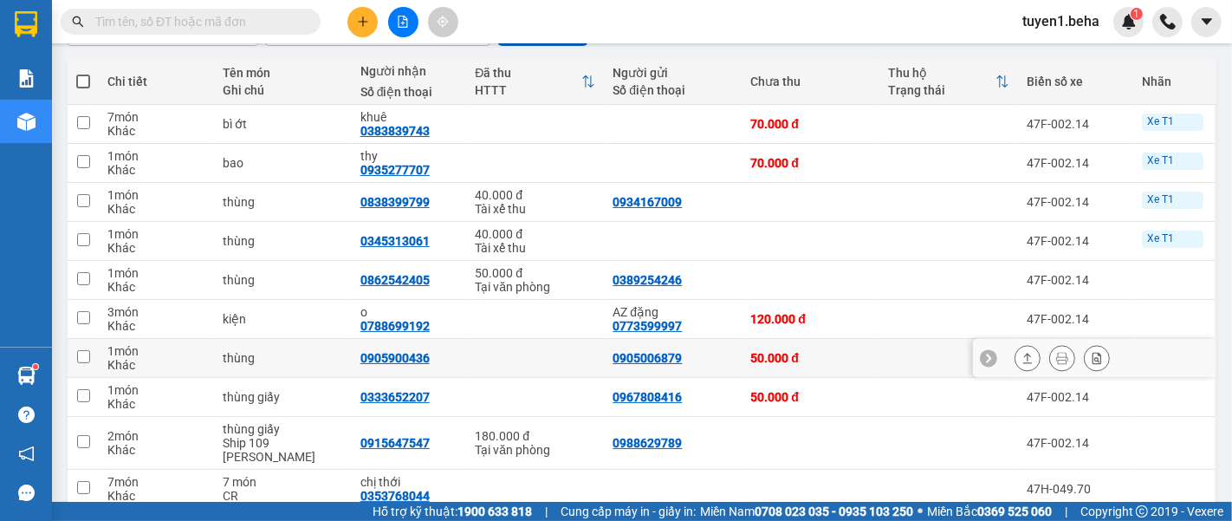
scroll to position [156, 0]
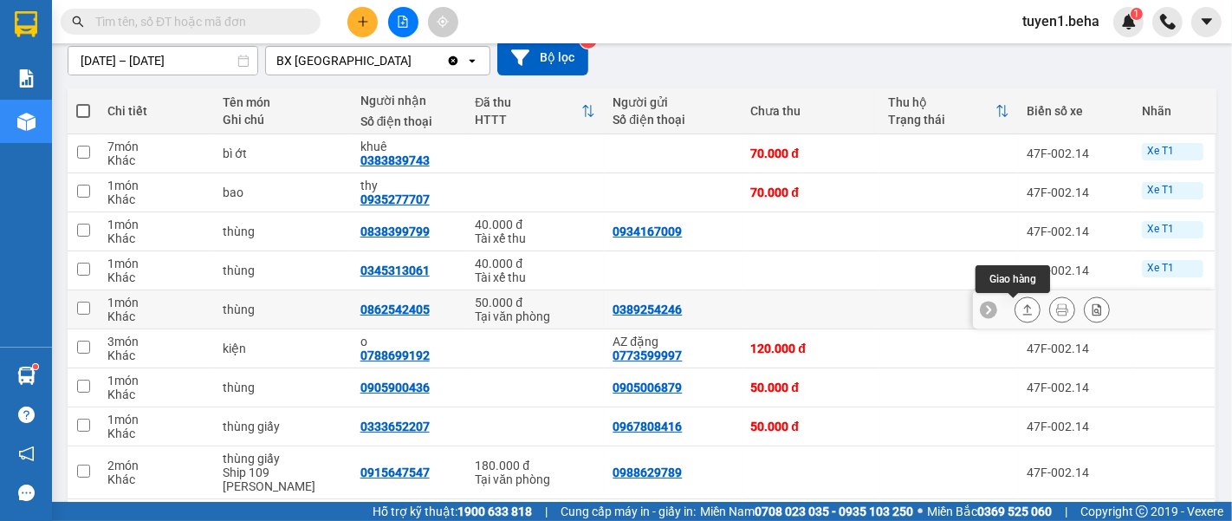
click at [1023, 314] on icon at bounding box center [1028, 309] width 10 height 10
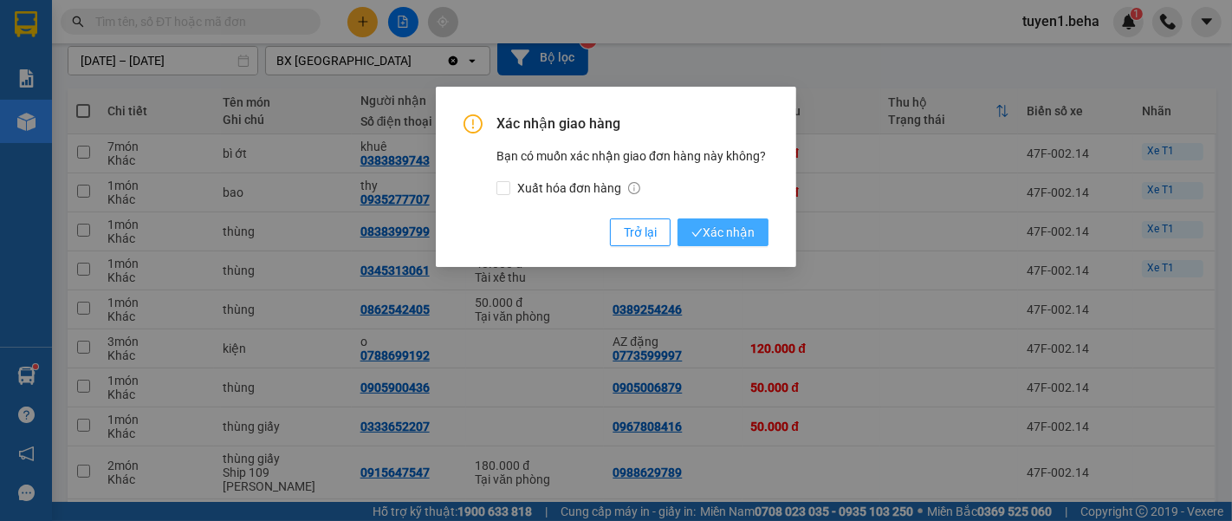
click at [721, 224] on span "Xác nhận" at bounding box center [722, 232] width 63 height 19
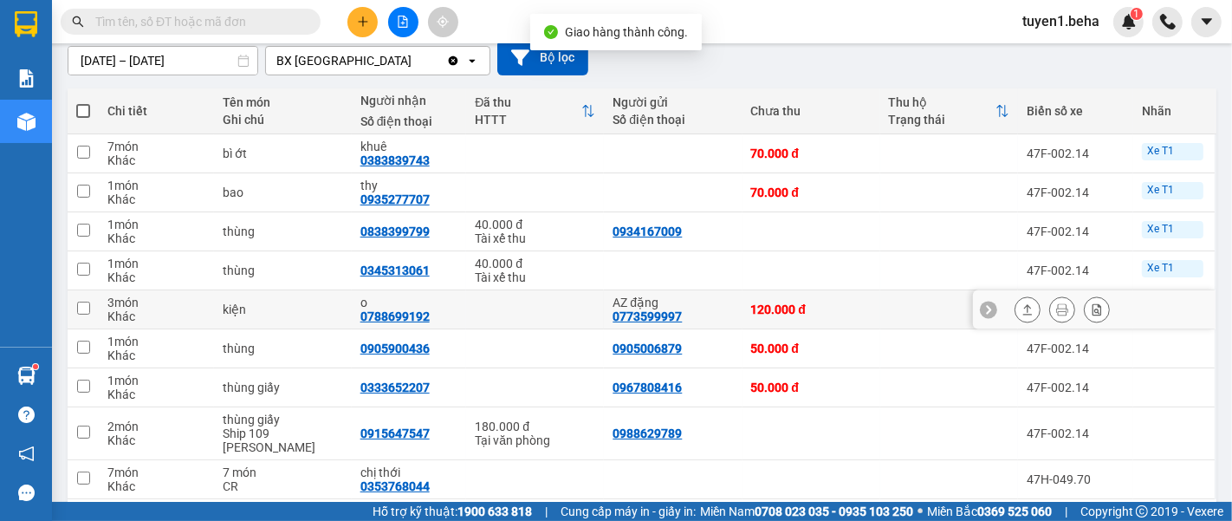
scroll to position [212, 0]
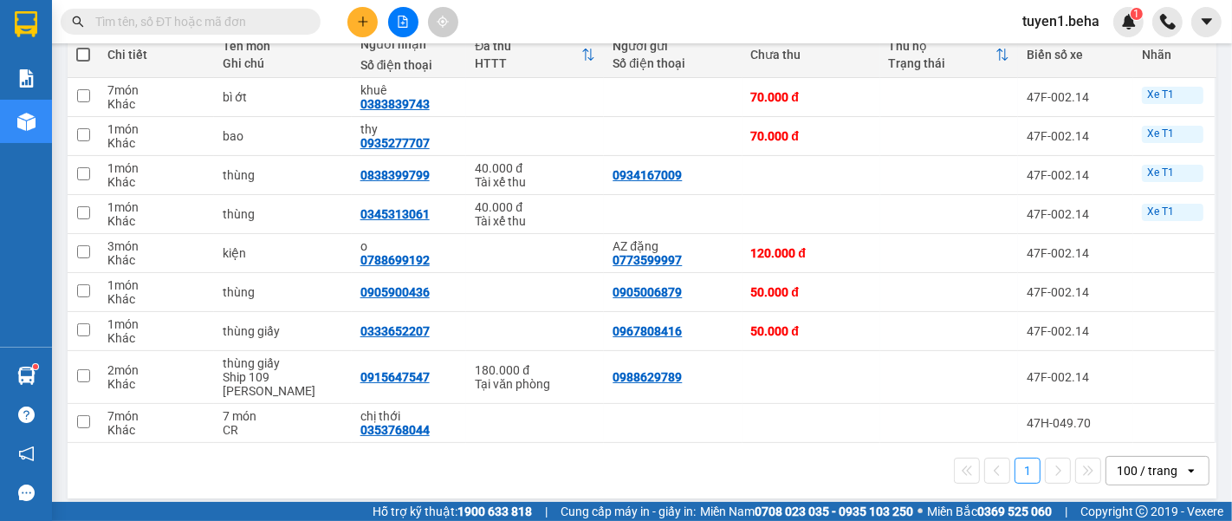
click at [213, 461] on div "1 100 / trang open" at bounding box center [642, 470] width 1135 height 29
click at [249, 330] on div "thùng giấy" at bounding box center [283, 331] width 120 height 14
checkbox input "true"
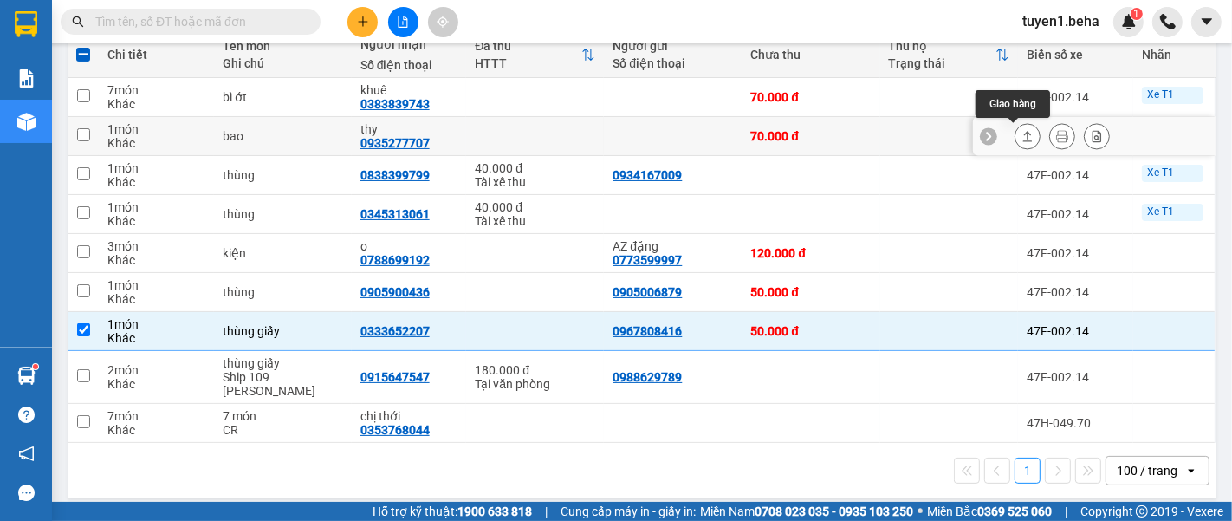
click at [1021, 131] on icon at bounding box center [1027, 136] width 12 height 12
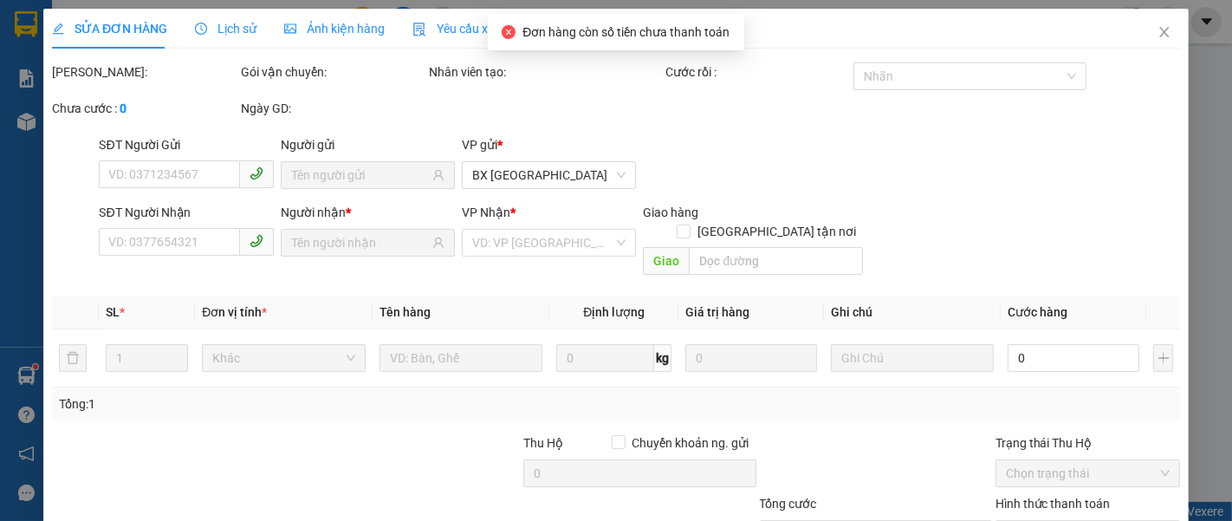
type input "0935277707"
type input "thy"
type input "70.000"
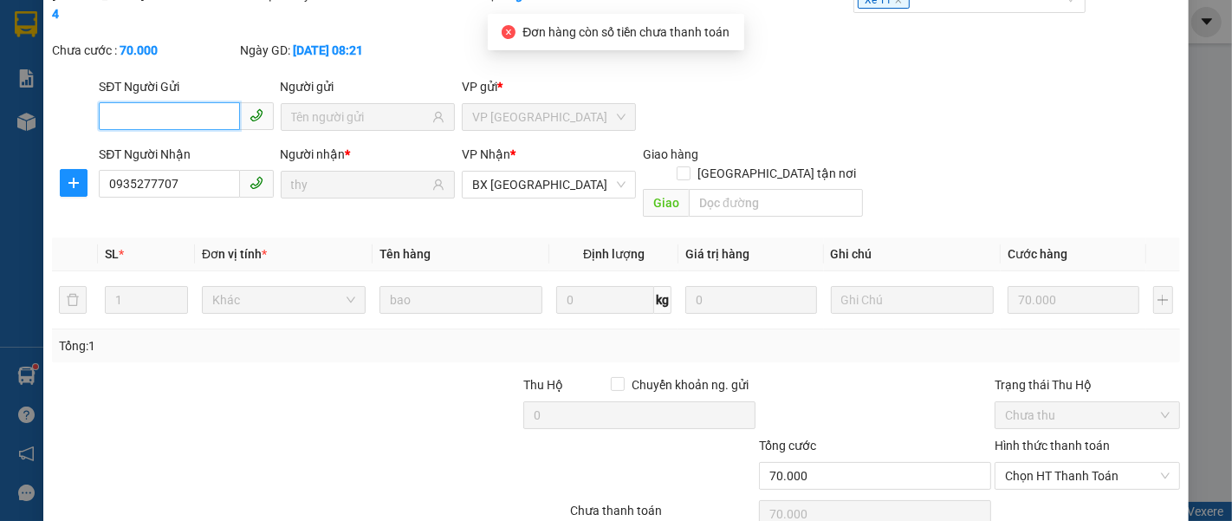
scroll to position [122, 0]
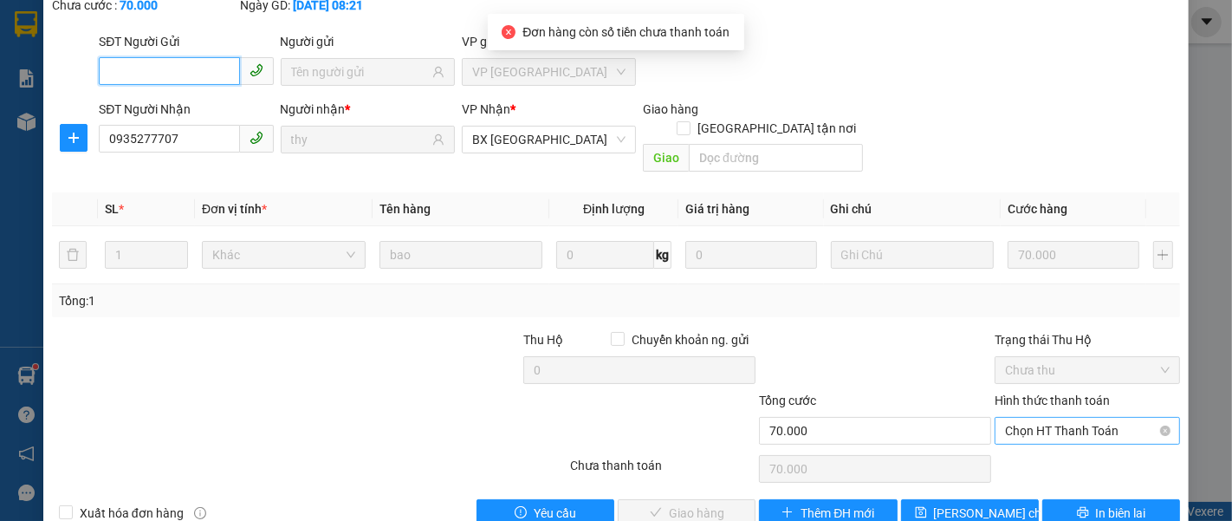
click at [1020, 418] on span "Chọn HT Thanh Toán" at bounding box center [1087, 431] width 165 height 26
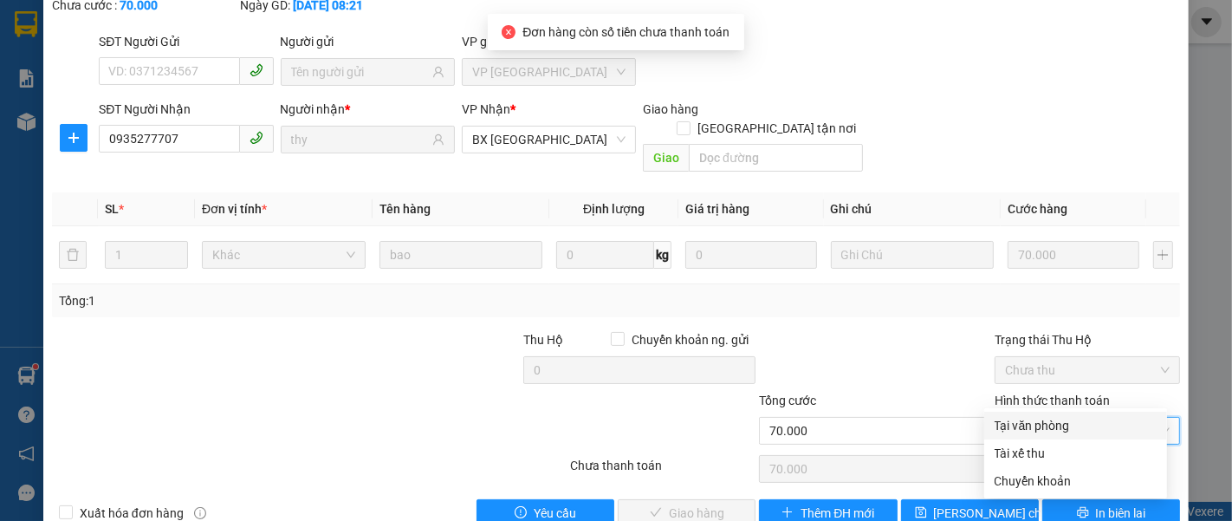
click at [998, 430] on div "Tại văn phòng" at bounding box center [1076, 425] width 162 height 19
type input "0"
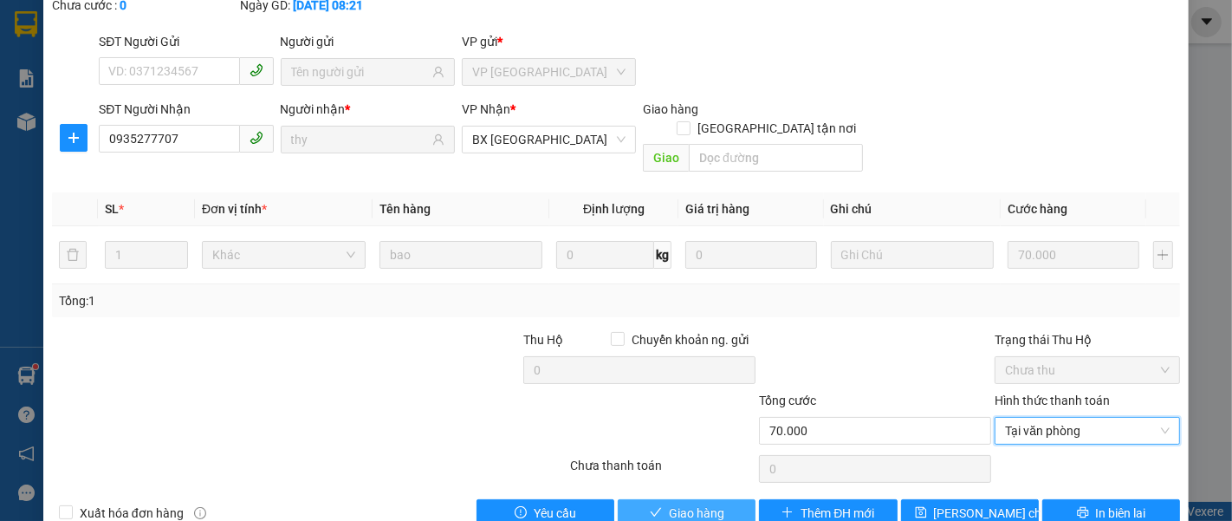
click at [669, 503] on span "Giao hàng" at bounding box center [696, 512] width 55 height 19
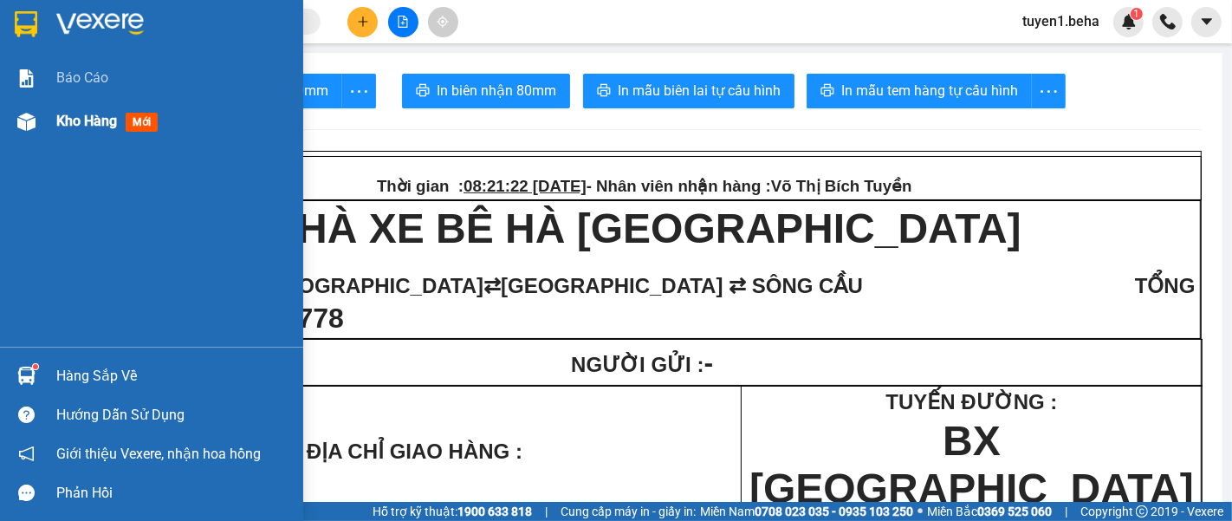
click at [58, 114] on span "Kho hàng" at bounding box center [86, 121] width 61 height 16
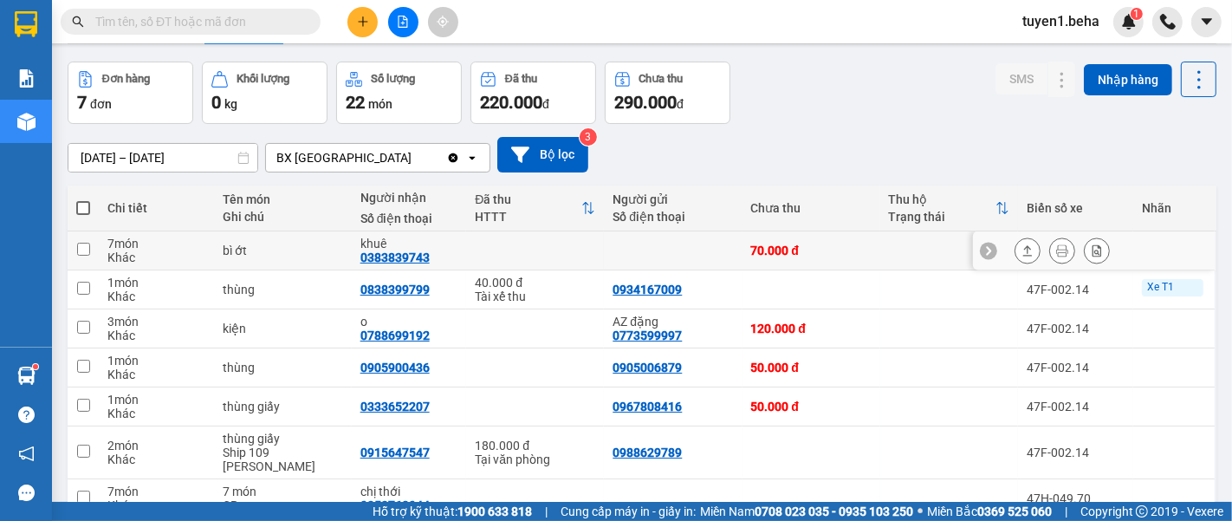
scroll to position [133, 0]
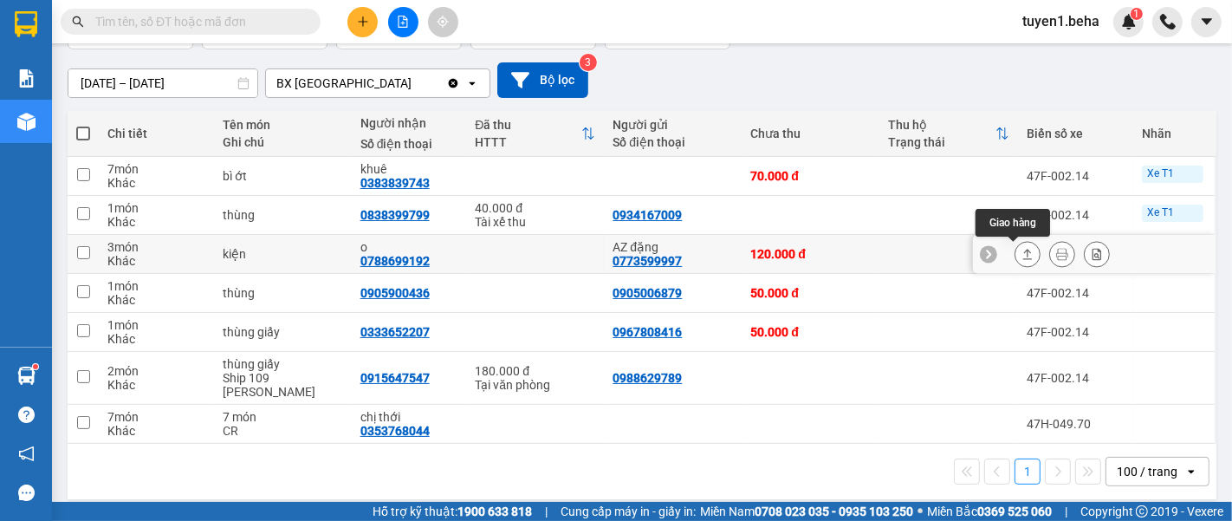
click at [1021, 256] on icon at bounding box center [1027, 254] width 12 height 12
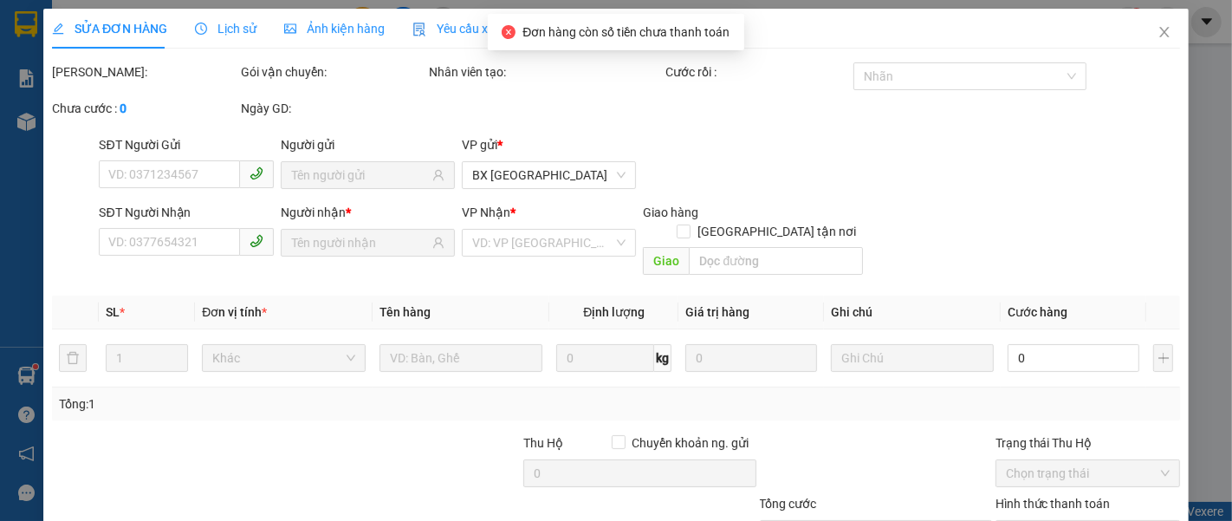
type input "0773599997"
type input "AZ đặng"
type input "0788699192"
type input "o"
type input "120.000"
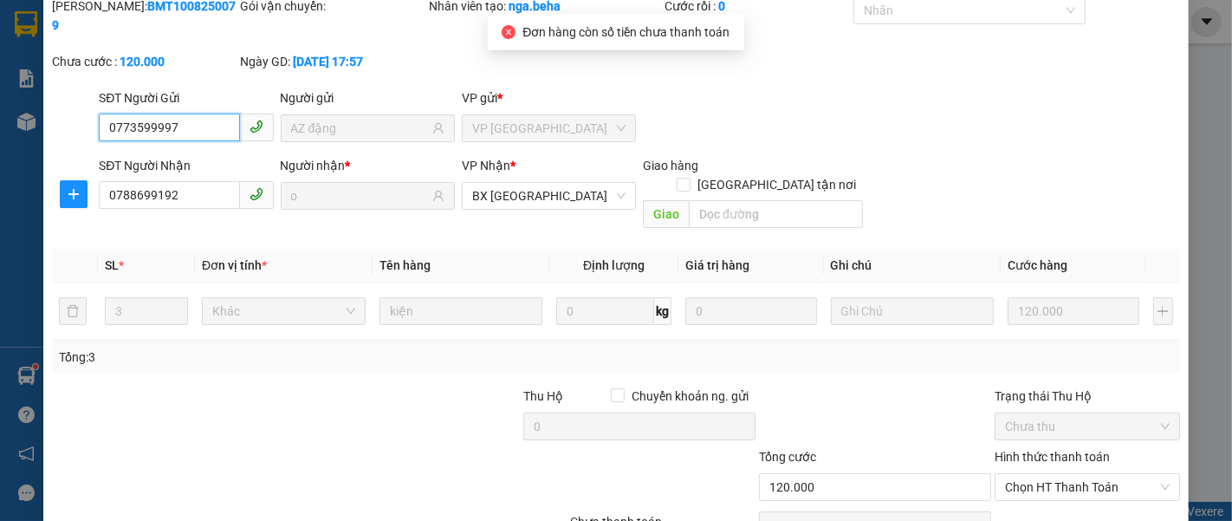
scroll to position [96, 0]
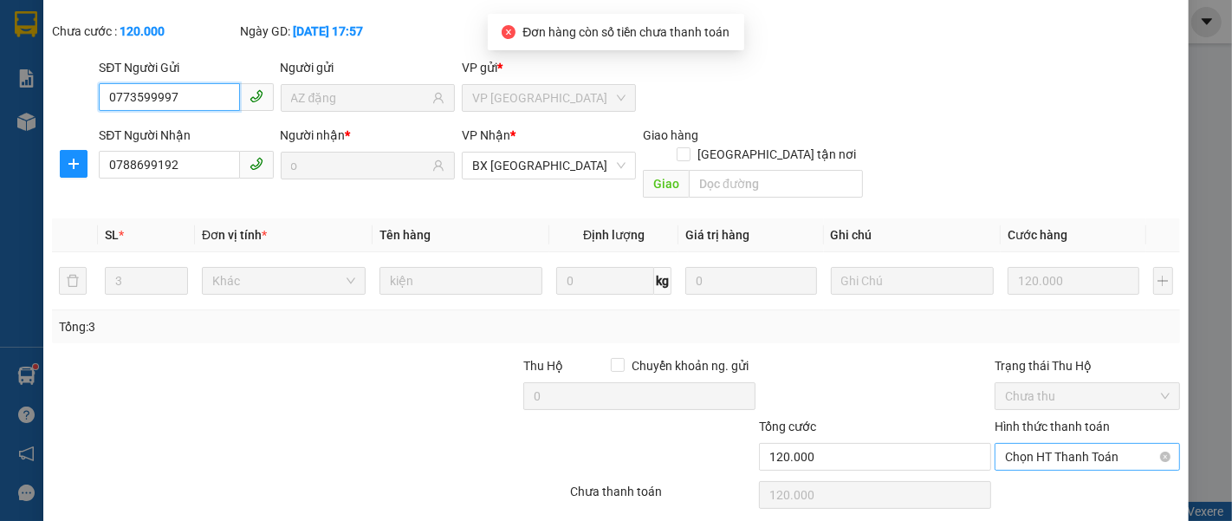
click at [1066, 444] on span "Chọn HT Thanh Toán" at bounding box center [1087, 457] width 165 height 26
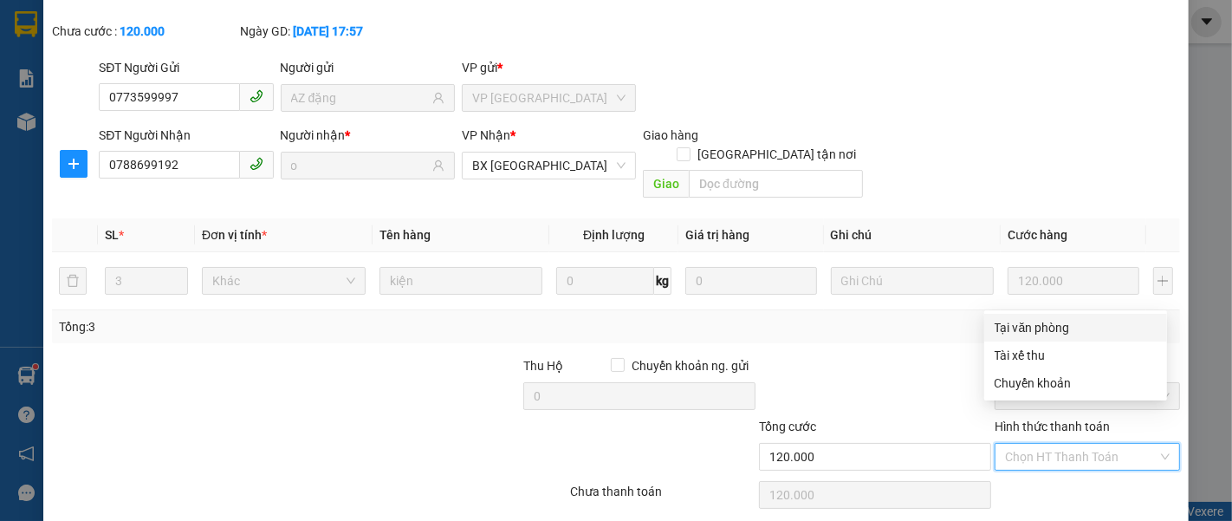
drag, startPoint x: 1032, startPoint y: 321, endPoint x: 1005, endPoint y: 356, distance: 43.8
click at [1032, 321] on div "Tại văn phòng" at bounding box center [1076, 327] width 162 height 19
type input "0"
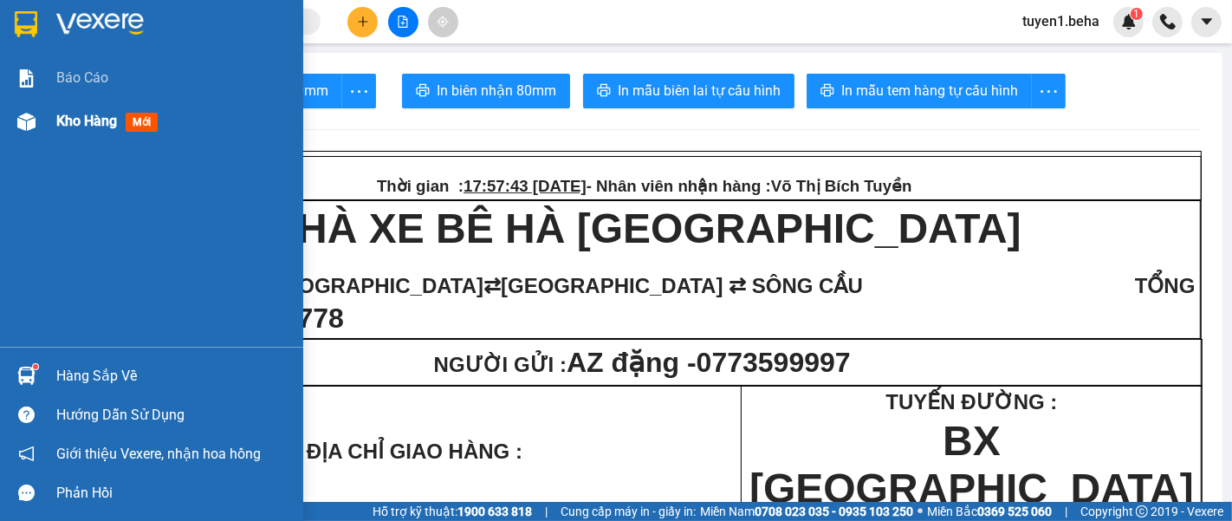
click at [105, 126] on span "Kho hàng" at bounding box center [86, 121] width 61 height 16
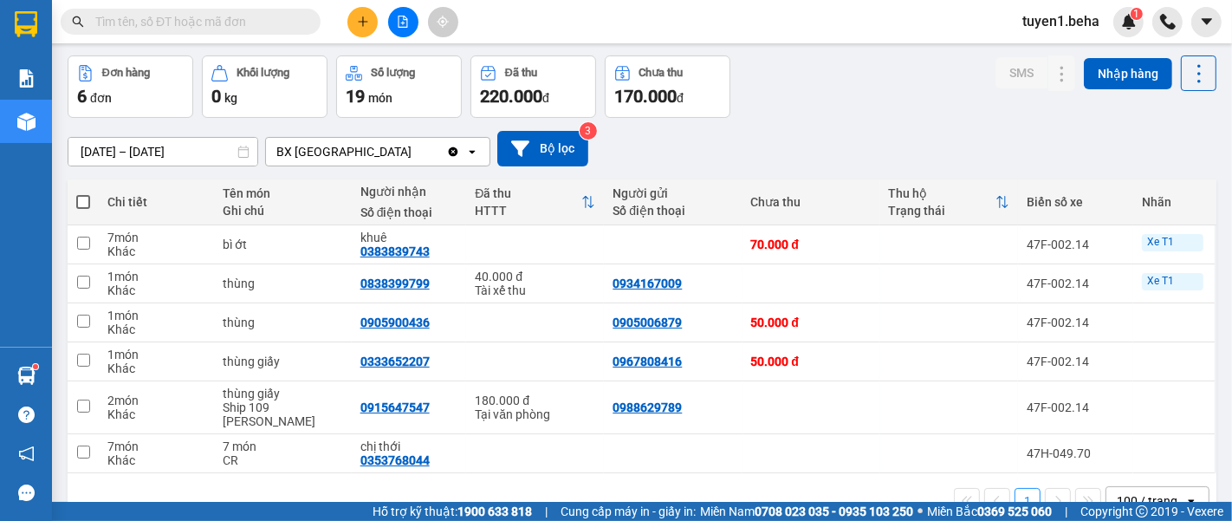
scroll to position [94, 0]
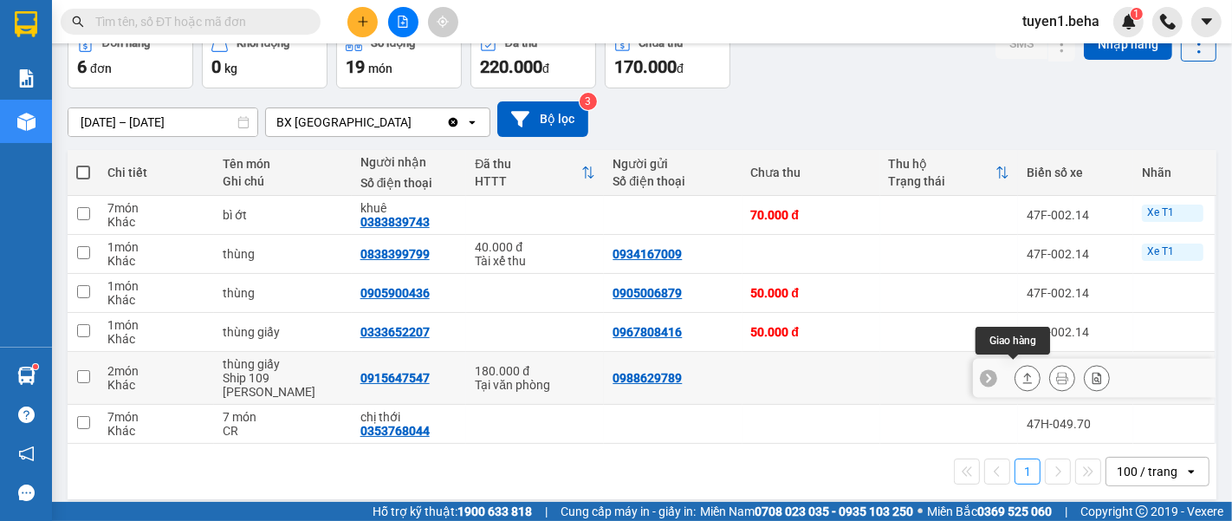
click at [1015, 379] on button at bounding box center [1027, 378] width 24 height 30
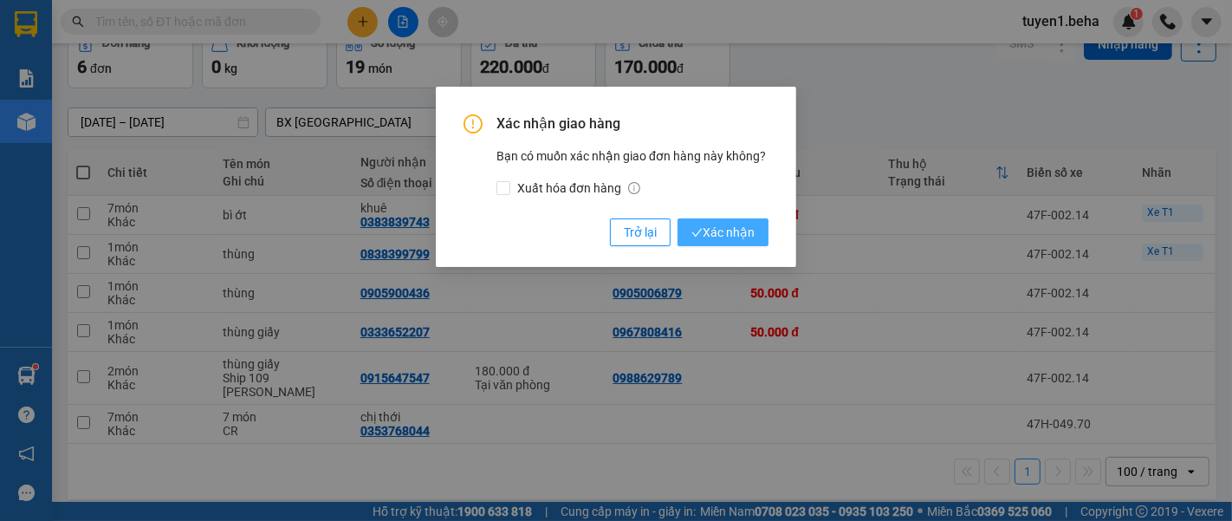
click at [711, 230] on span "Xác nhận" at bounding box center [722, 232] width 63 height 19
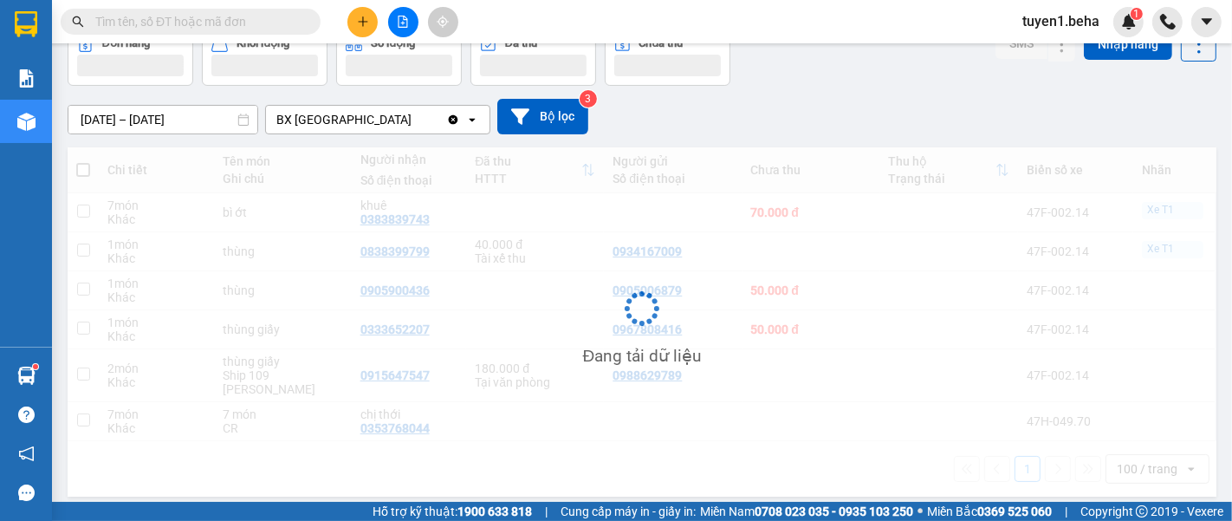
scroll to position [79, 0]
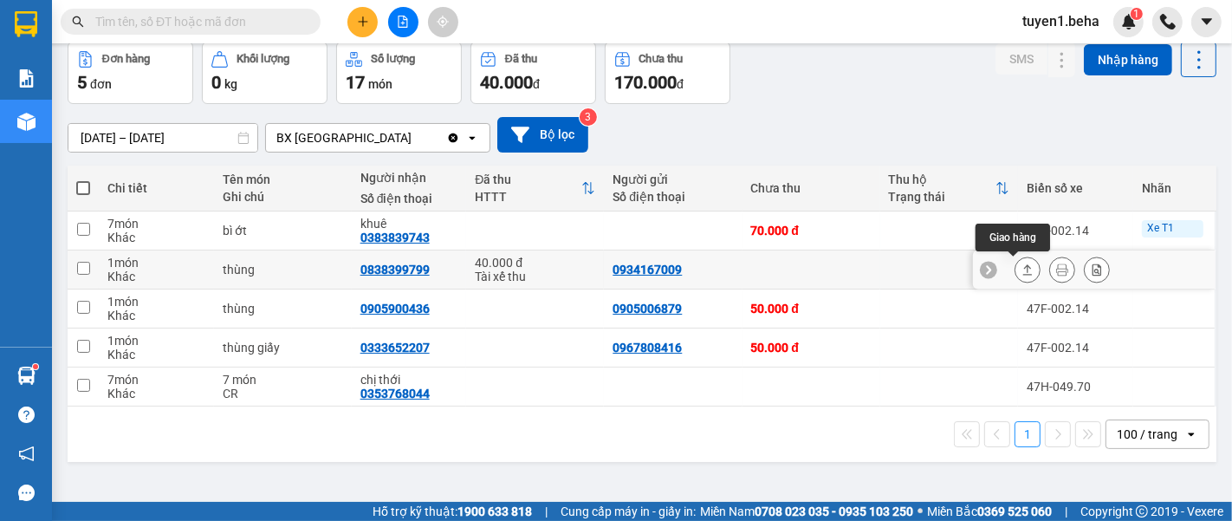
click at [1015, 262] on button at bounding box center [1027, 270] width 24 height 30
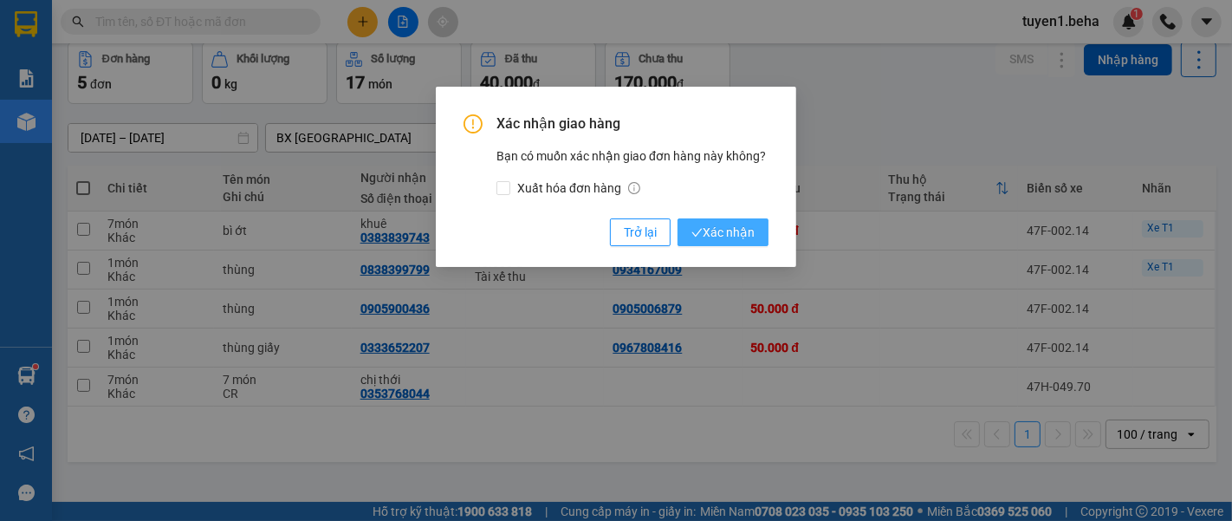
click at [736, 234] on span "Xác nhận" at bounding box center [722, 232] width 63 height 19
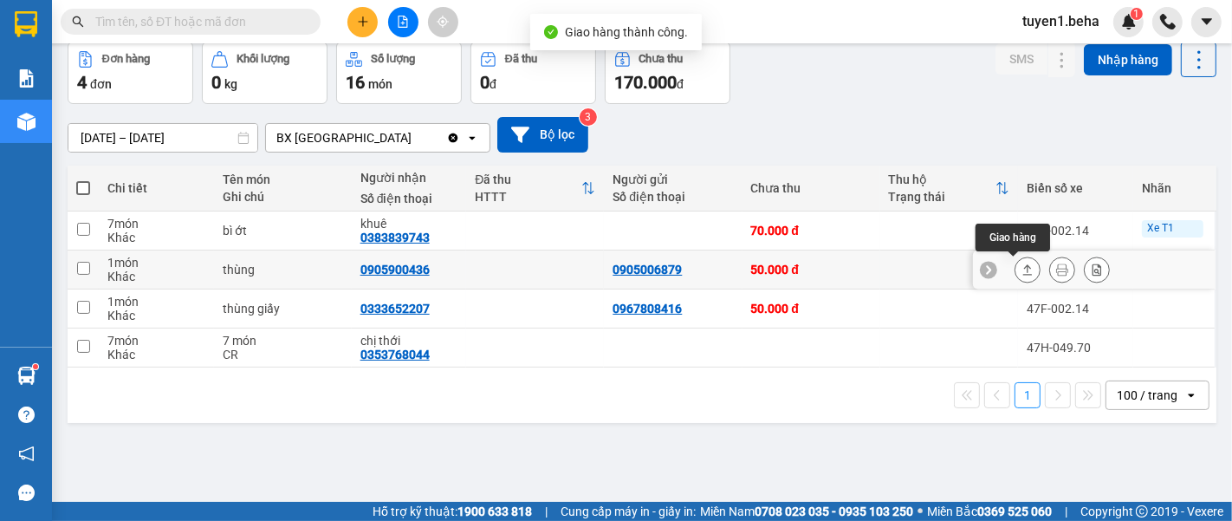
click at [1015, 270] on button at bounding box center [1027, 270] width 24 height 30
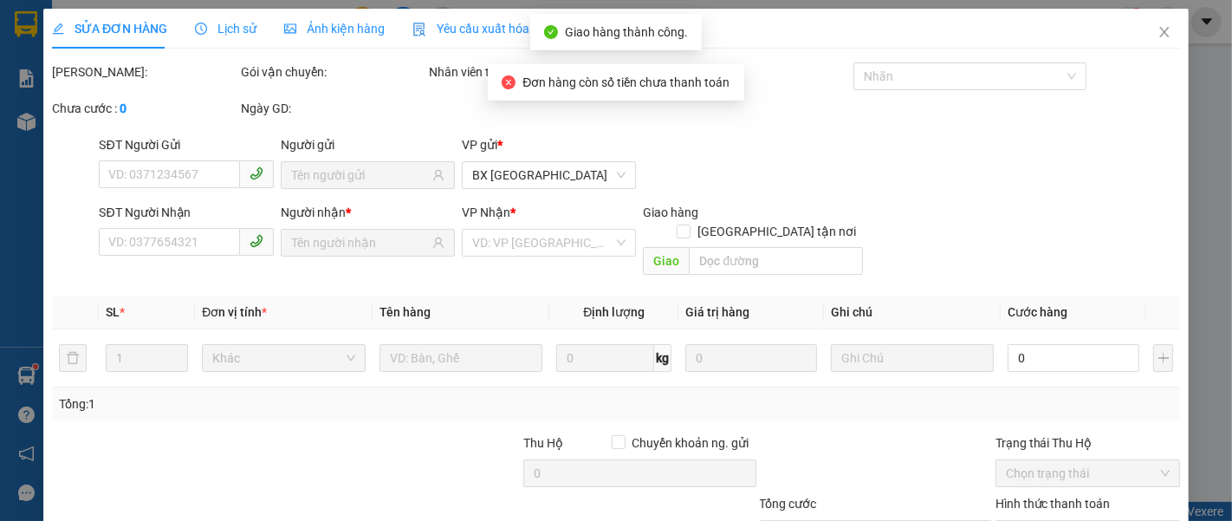
type input "0905006879"
type input "0905900436"
type input "50.000"
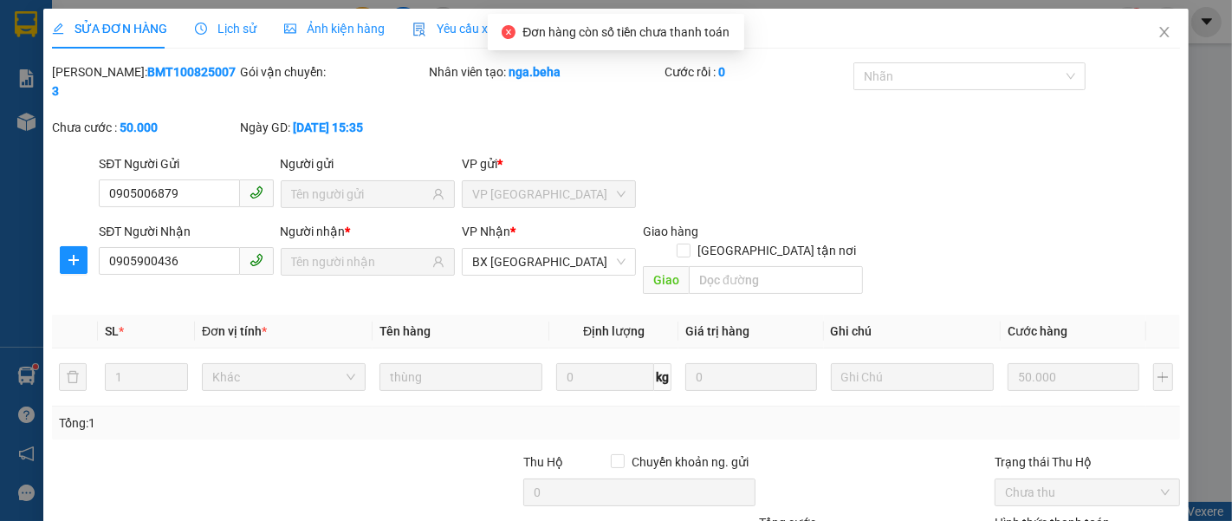
click at [361, 27] on span "Ảnh kiện hàng" at bounding box center [334, 29] width 100 height 14
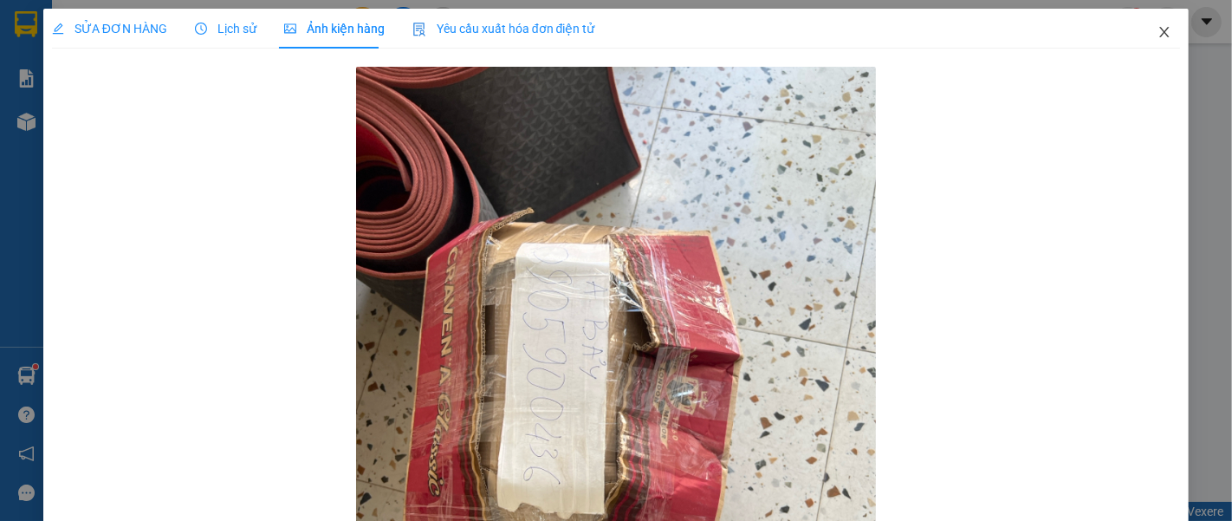
click at [1160, 34] on icon "close" at bounding box center [1165, 32] width 10 height 10
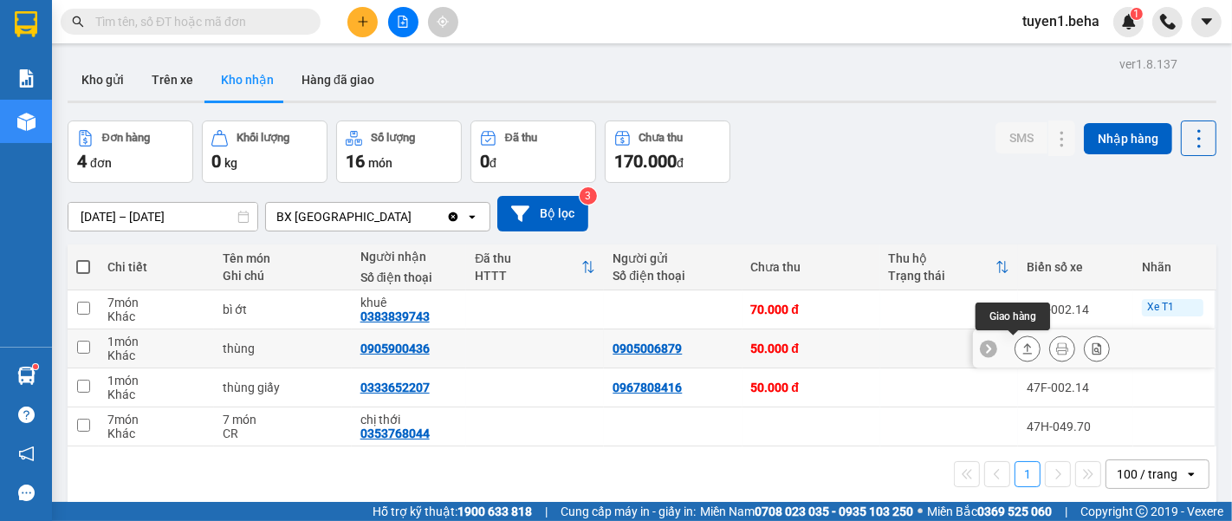
click at [1015, 340] on button at bounding box center [1027, 349] width 24 height 30
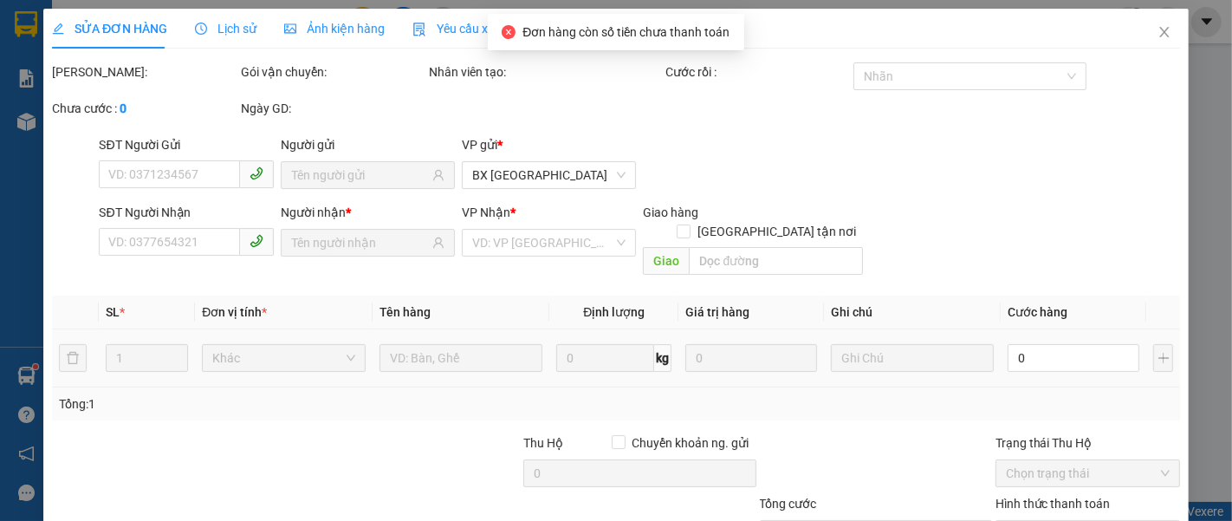
type input "0905006879"
type input "0905900436"
type input "50.000"
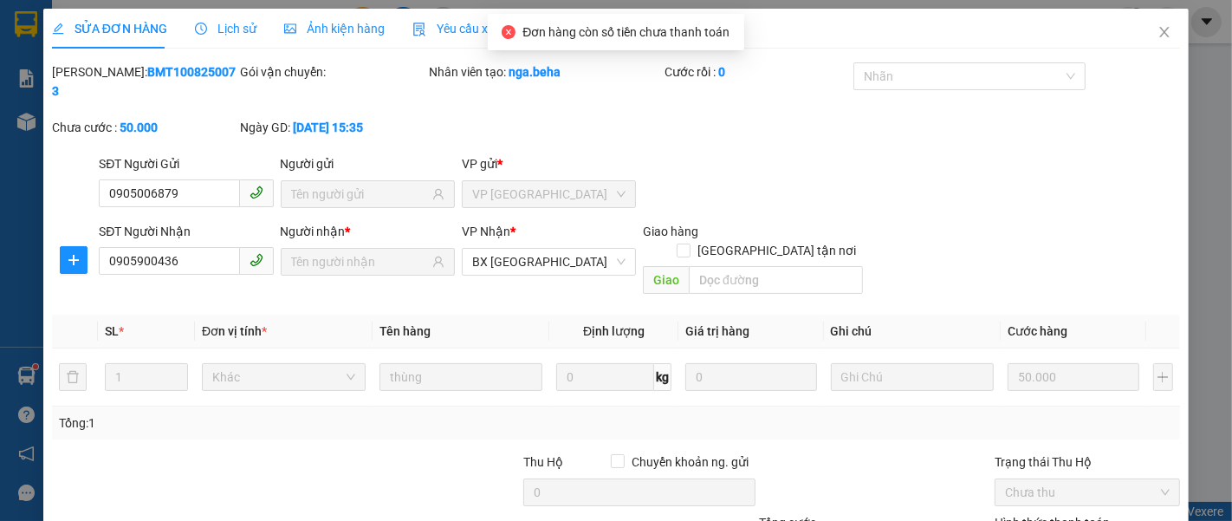
click at [334, 17] on div "Ảnh kiện hàng" at bounding box center [334, 29] width 100 height 40
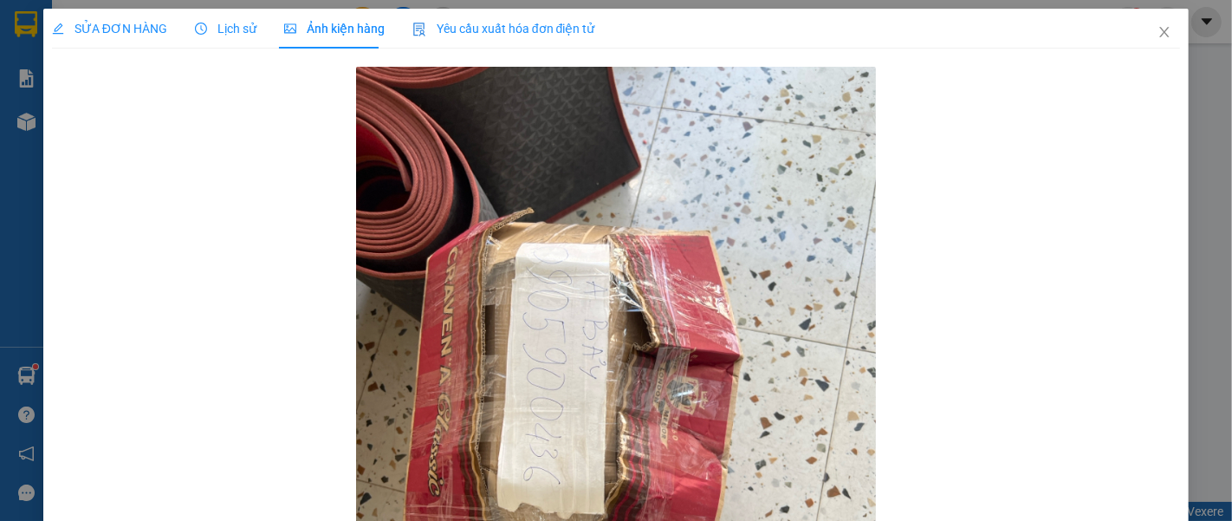
click at [126, 33] on span "SỬA ĐƠN HÀNG" at bounding box center [109, 29] width 115 height 14
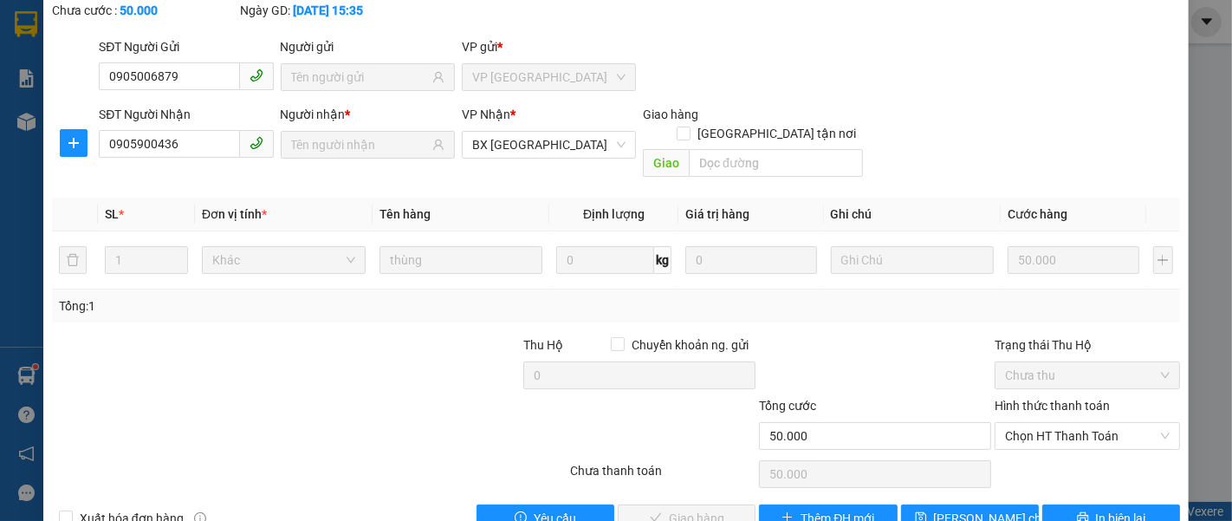
scroll to position [122, 0]
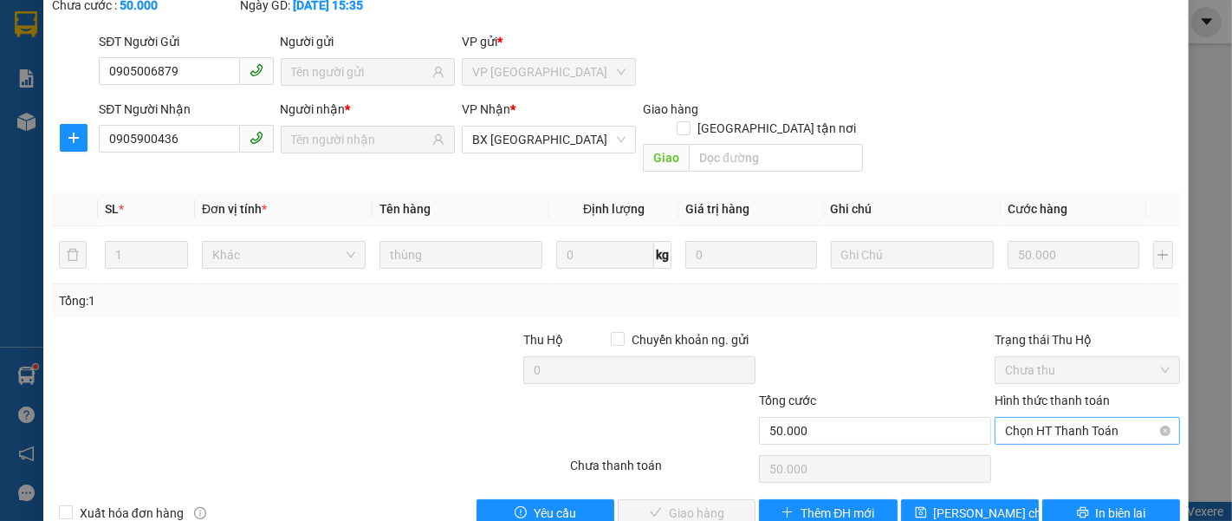
click at [1033, 418] on span "Chọn HT Thanh Toán" at bounding box center [1087, 431] width 165 height 26
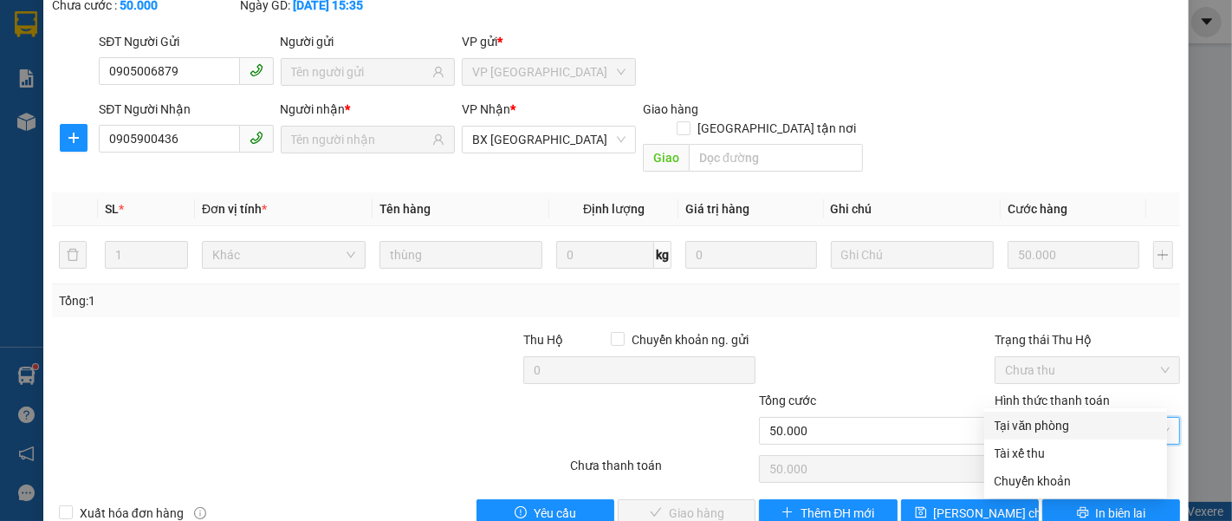
click at [1042, 429] on div "Tại văn phòng" at bounding box center [1076, 425] width 162 height 19
type input "0"
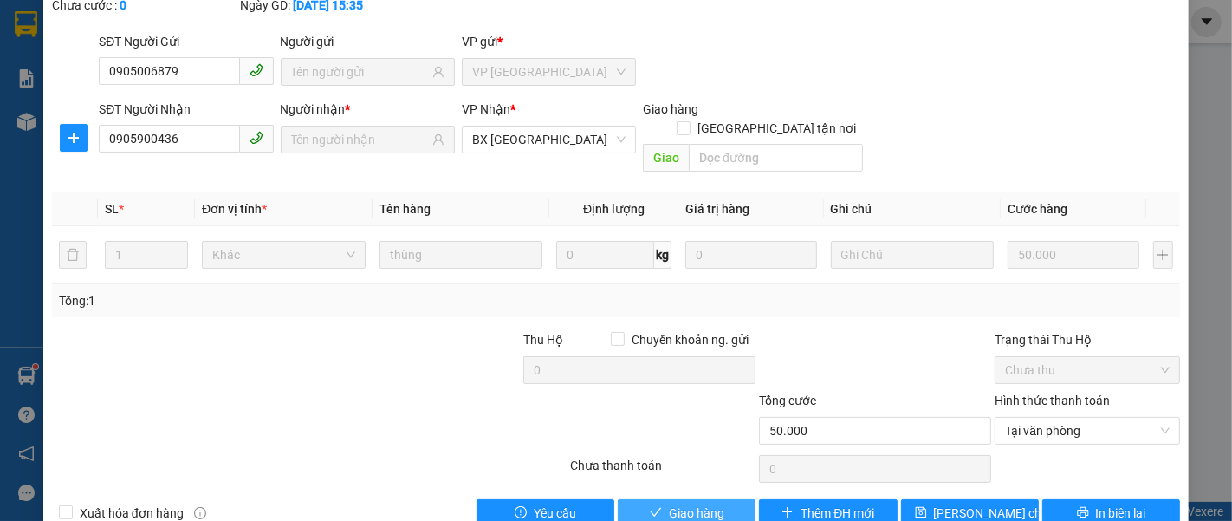
click at [703, 503] on span "Giao hàng" at bounding box center [696, 512] width 55 height 19
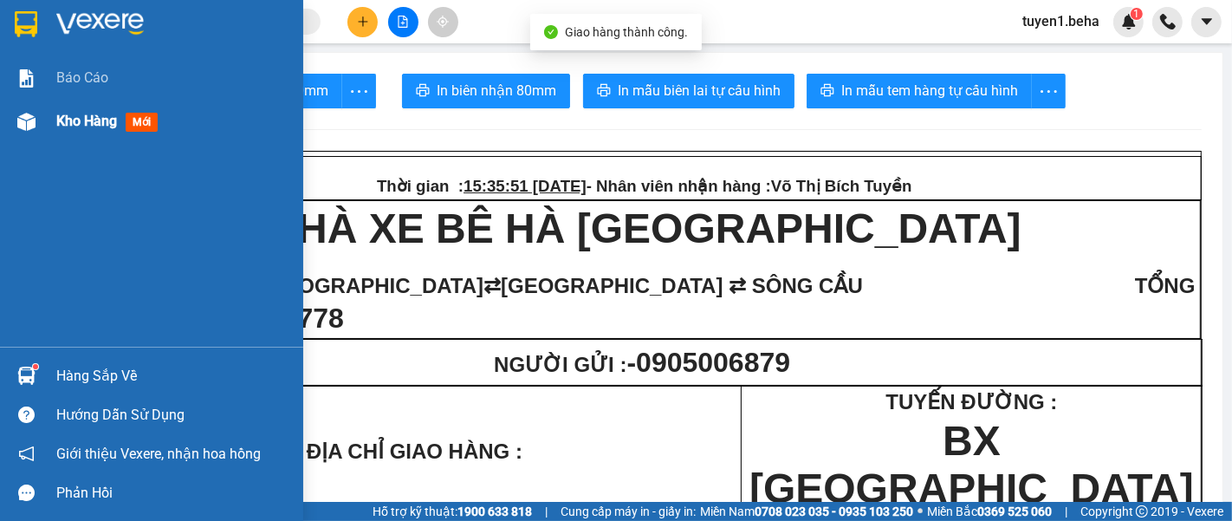
click at [68, 114] on span "Kho hàng" at bounding box center [86, 121] width 61 height 16
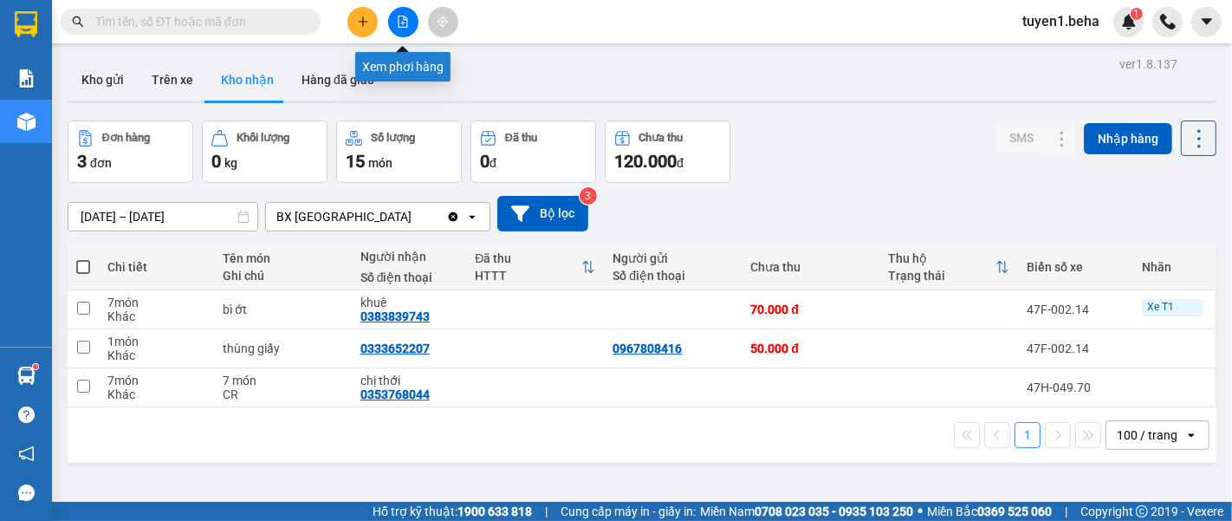
click at [397, 23] on icon "file-add" at bounding box center [403, 22] width 12 height 12
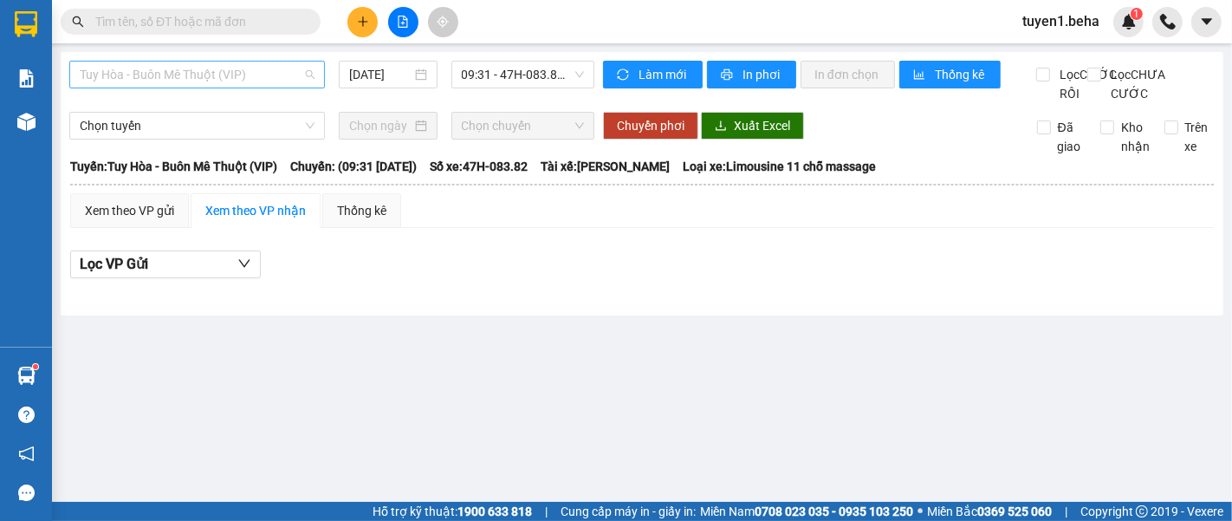
click at [192, 81] on span "Tuy Hòa - Buôn Mê Thuột (VIP)" at bounding box center [197, 75] width 235 height 26
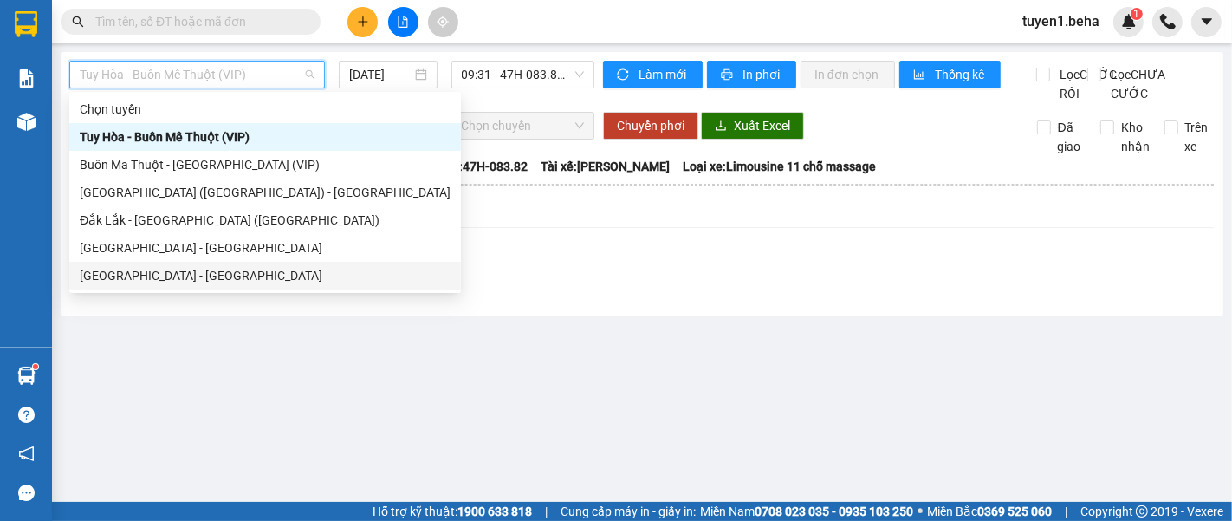
click at [167, 271] on div "[GEOGRAPHIC_DATA] - [GEOGRAPHIC_DATA]" at bounding box center [265, 275] width 371 height 19
type input "[DATE]"
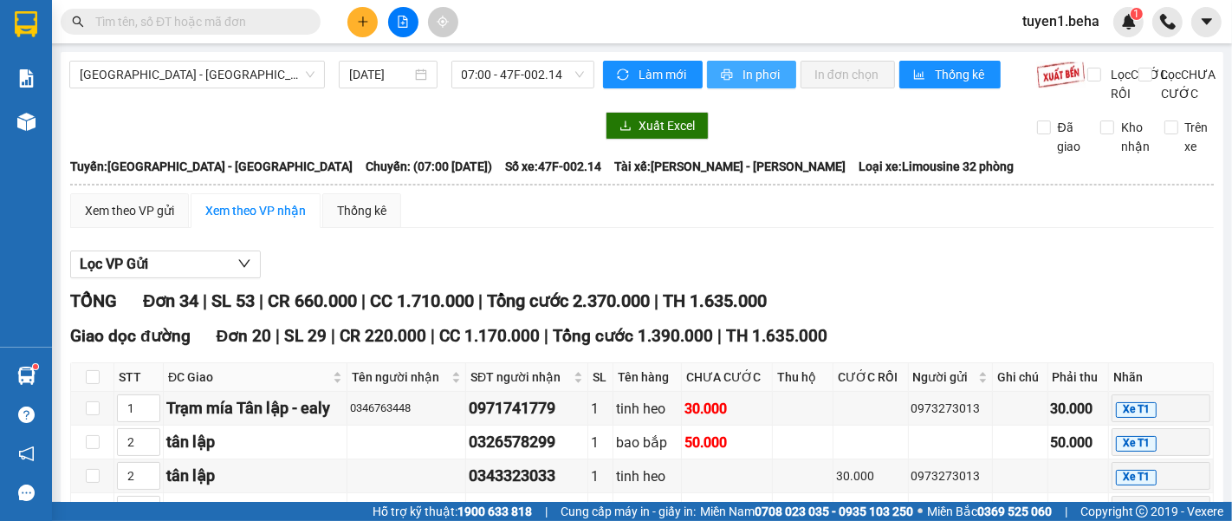
click at [742, 68] on span "In phơi" at bounding box center [762, 74] width 40 height 19
click at [247, 81] on span "[GEOGRAPHIC_DATA] - [GEOGRAPHIC_DATA]" at bounding box center [197, 75] width 235 height 26
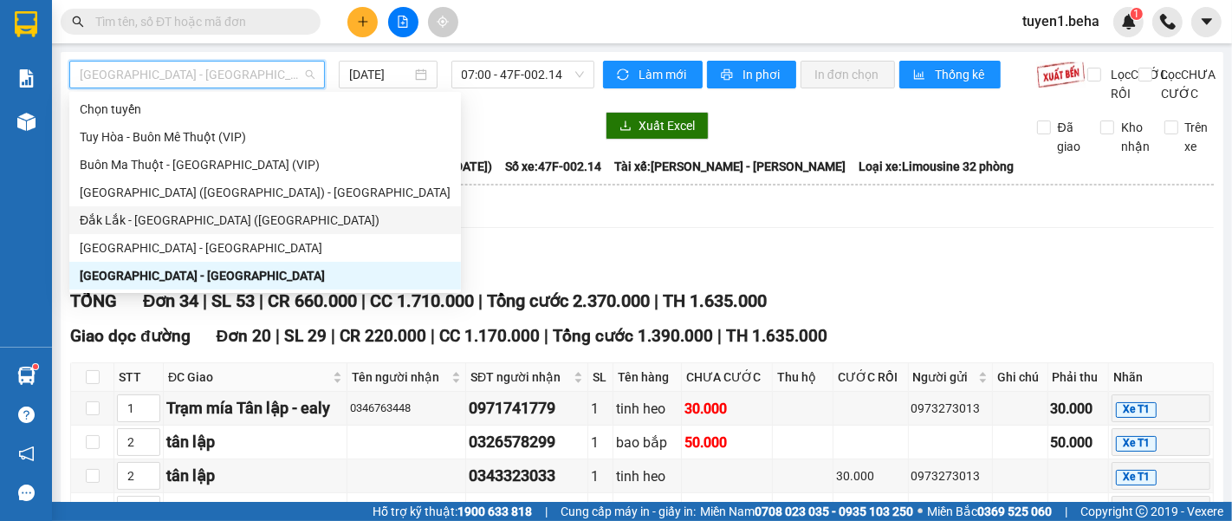
click at [188, 212] on div "Đắk Lắk - [GEOGRAPHIC_DATA] ([GEOGRAPHIC_DATA])" at bounding box center [265, 220] width 371 height 19
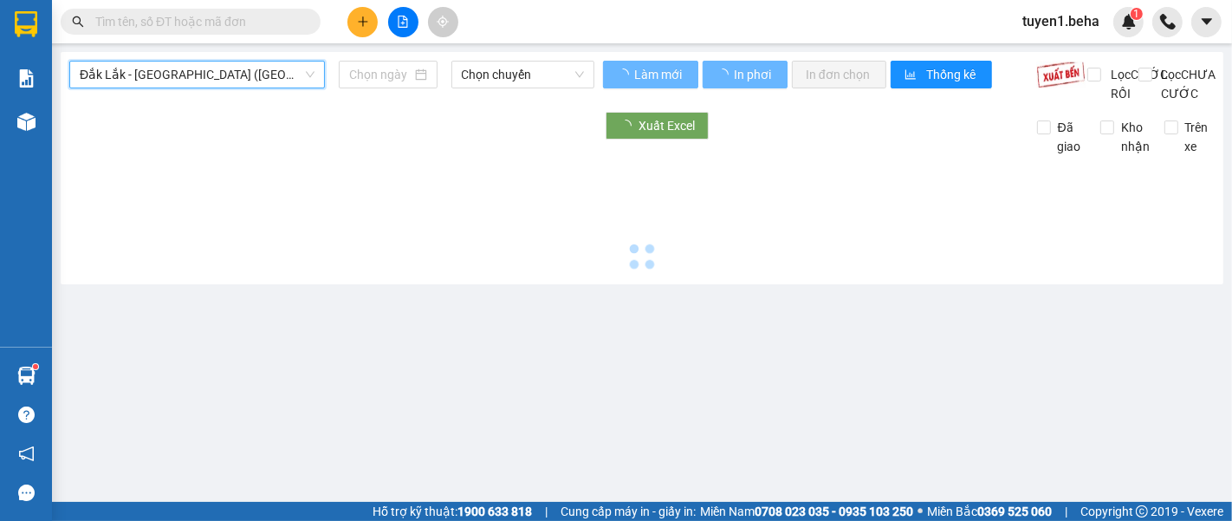
type input "[DATE]"
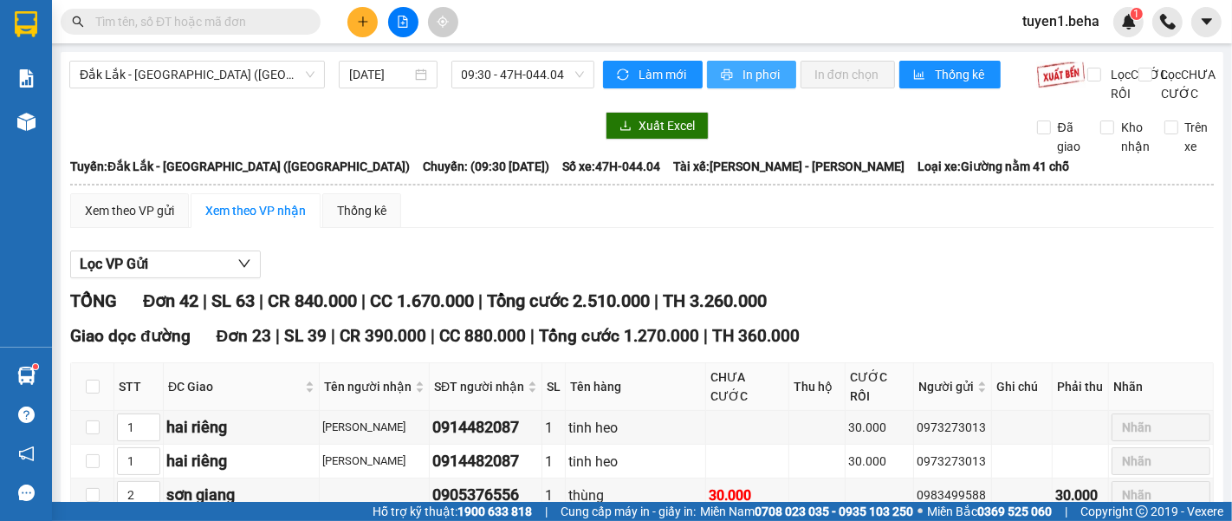
click at [742, 73] on span "In phơi" at bounding box center [762, 74] width 40 height 19
click at [752, 81] on span "In phơi" at bounding box center [762, 74] width 40 height 19
